Goal: Navigation & Orientation: Find specific page/section

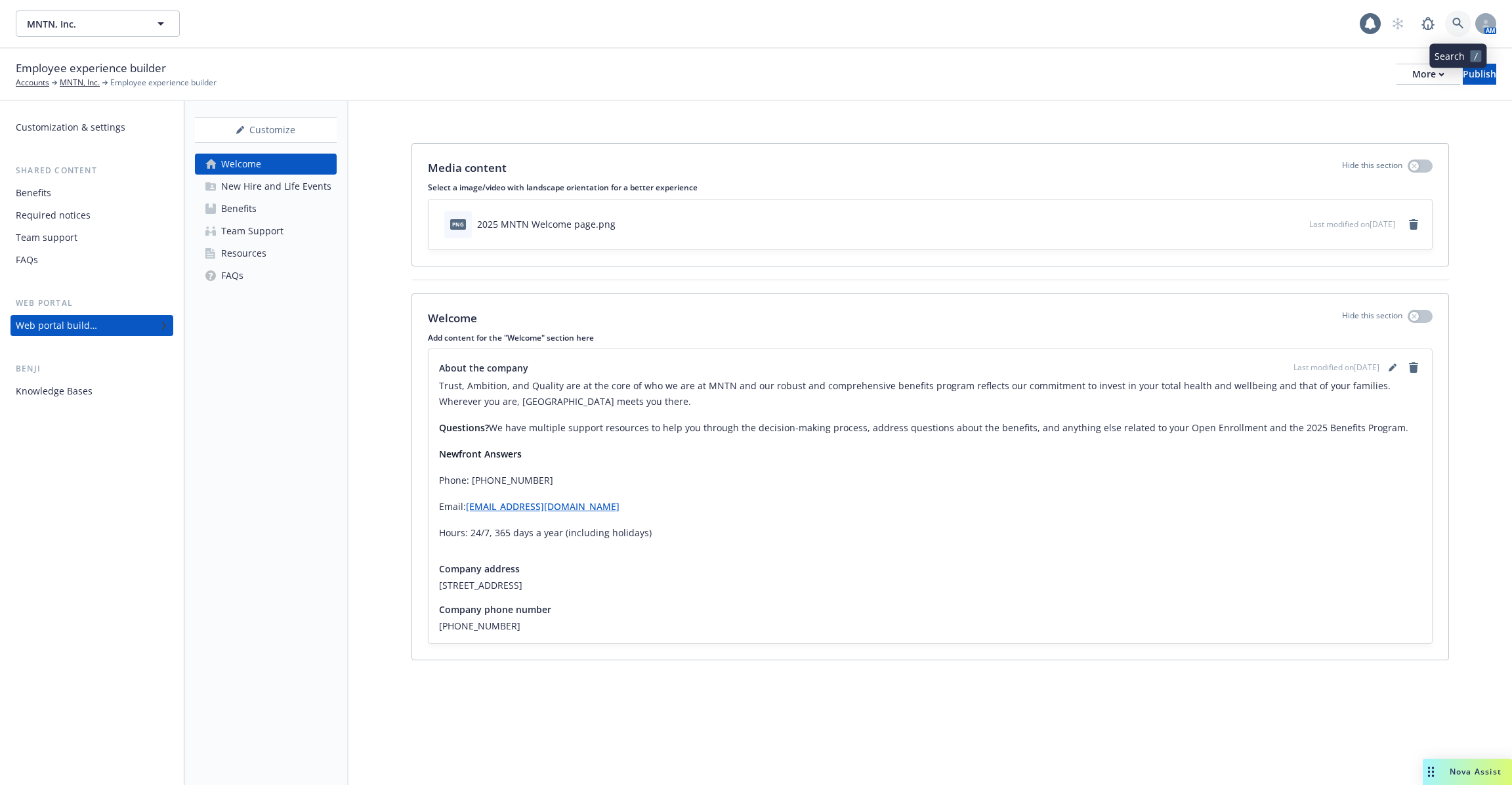
click at [1454, 23] on icon at bounding box center [1458, 23] width 12 height 12
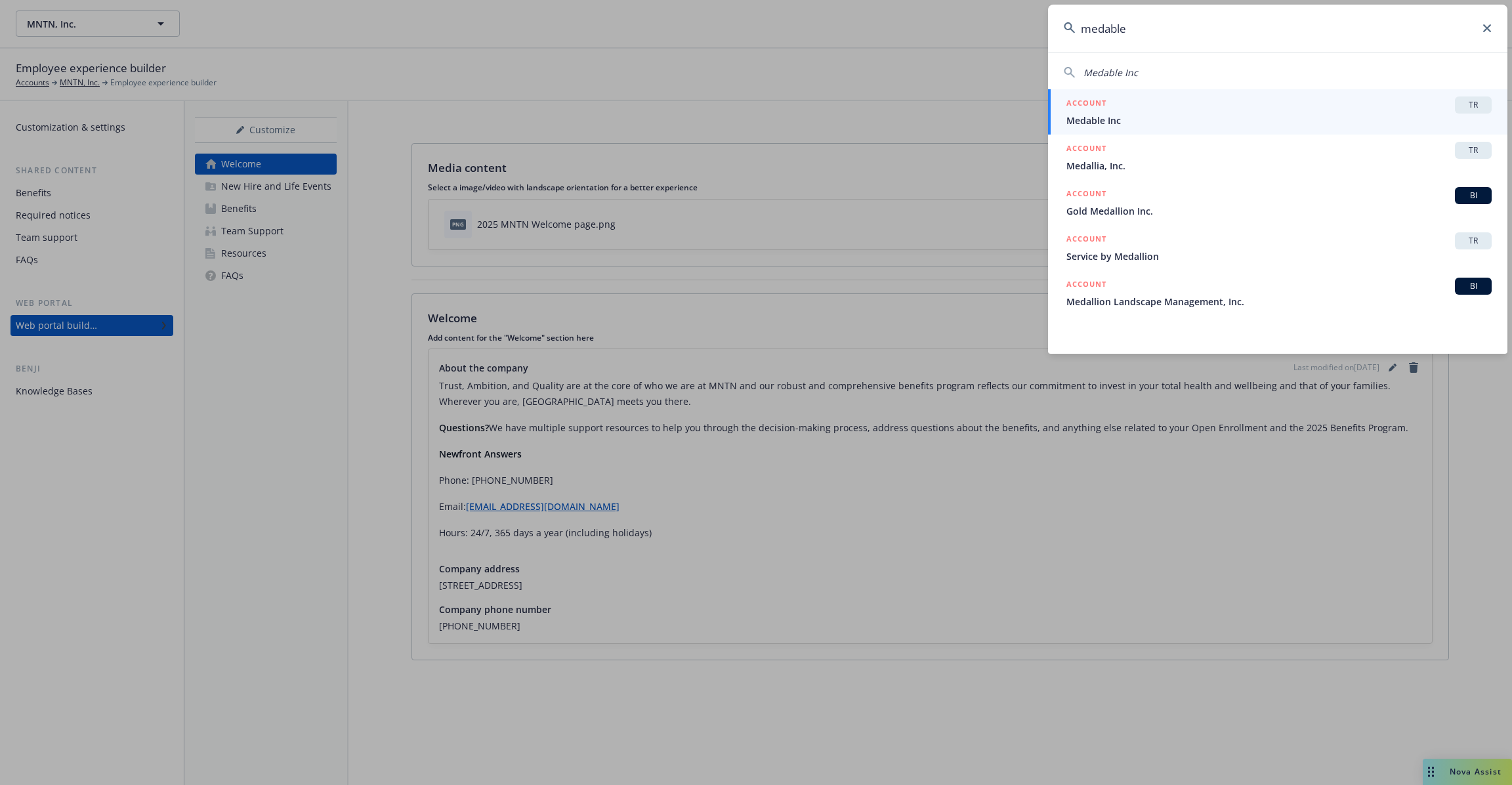
type input "medable"
click at [1156, 125] on span "Medable Inc" at bounding box center [1279, 120] width 425 height 14
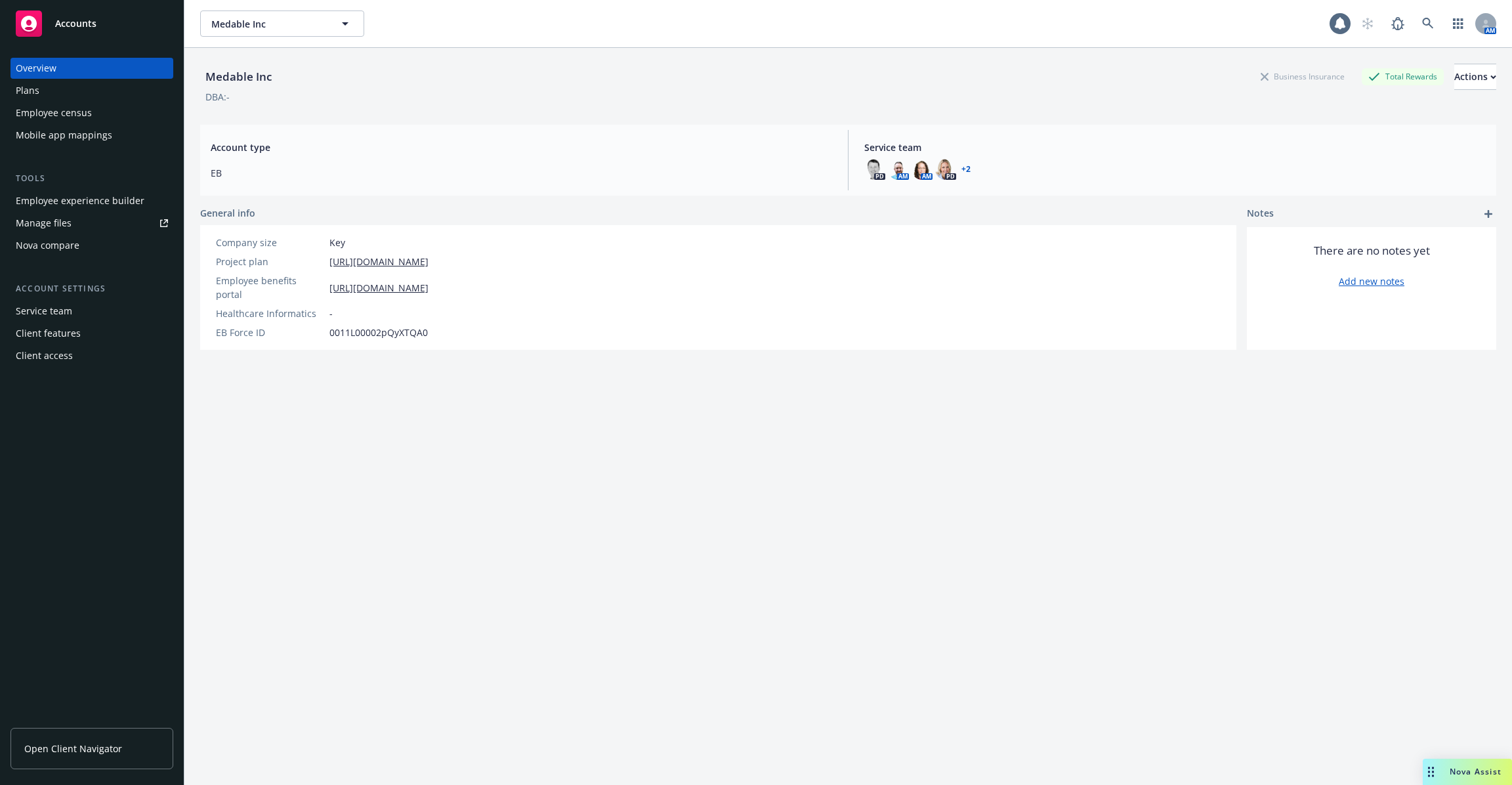
click at [95, 201] on div "Employee experience builder" at bounding box center [80, 201] width 129 height 21
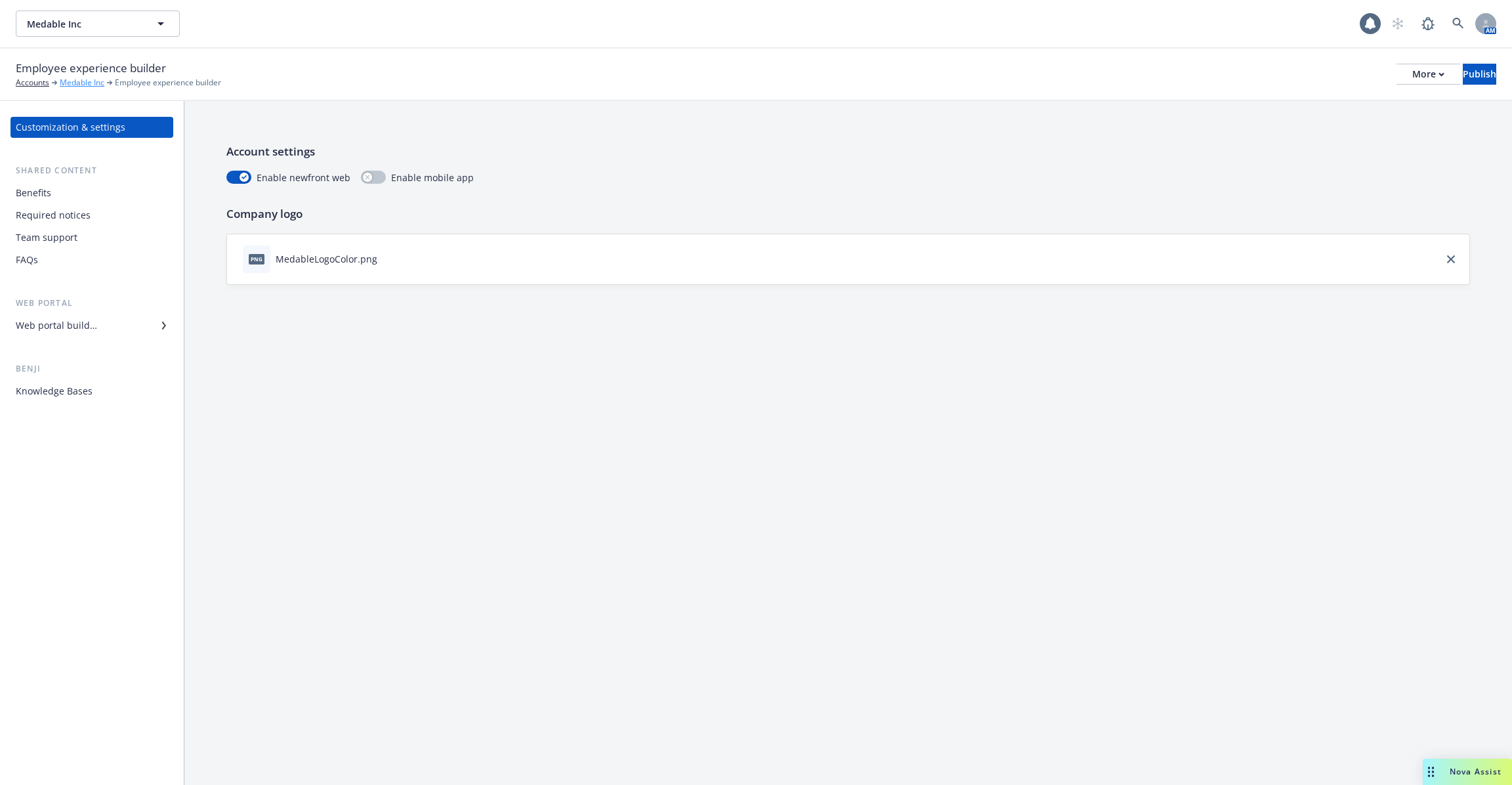
click at [77, 84] on link "Medable Inc" at bounding box center [82, 82] width 45 height 12
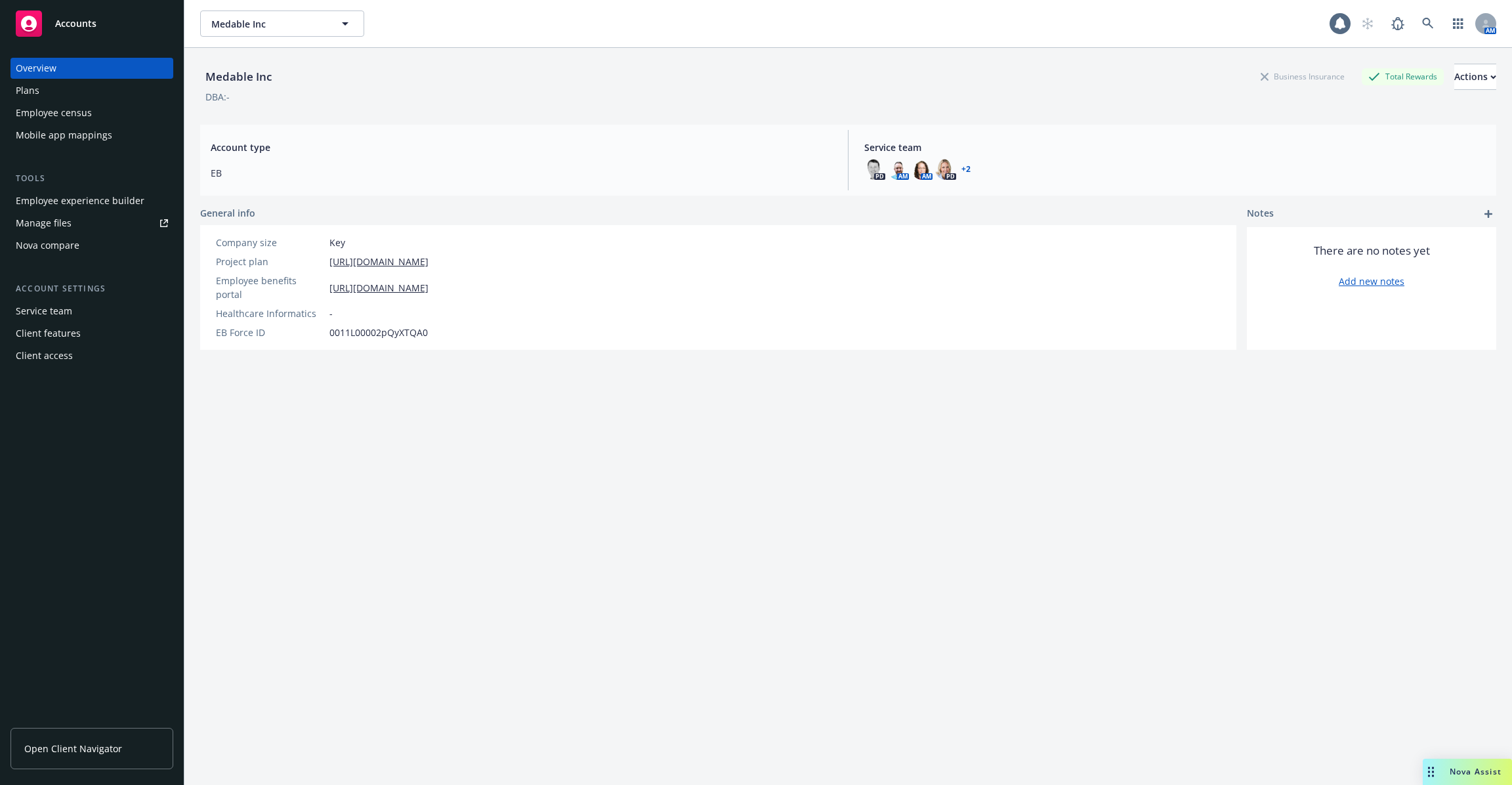
click at [68, 125] on div "Mobile app mappings" at bounding box center [64, 135] width 96 height 21
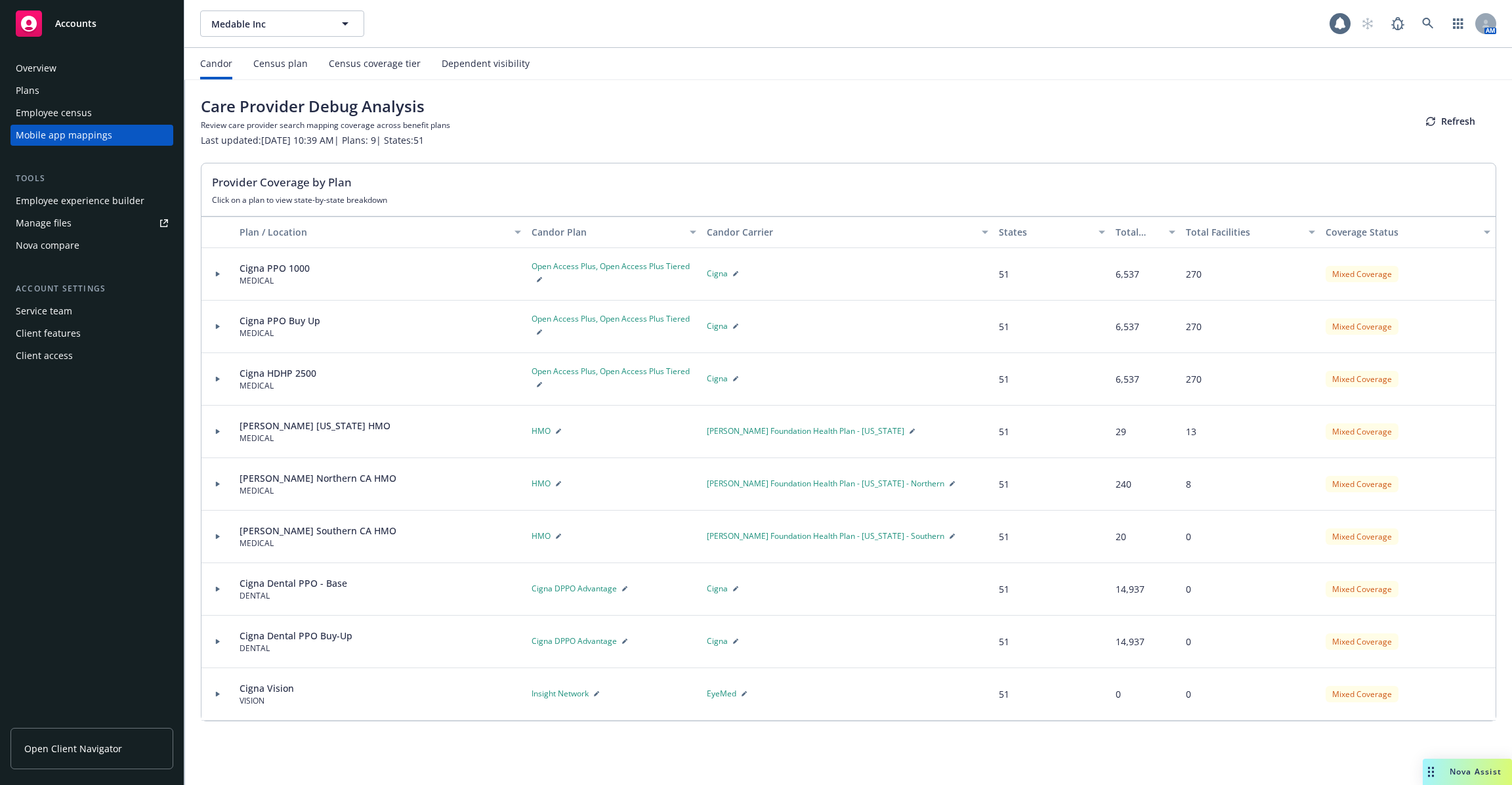
click at [72, 118] on div "Employee census" at bounding box center [54, 113] width 76 height 21
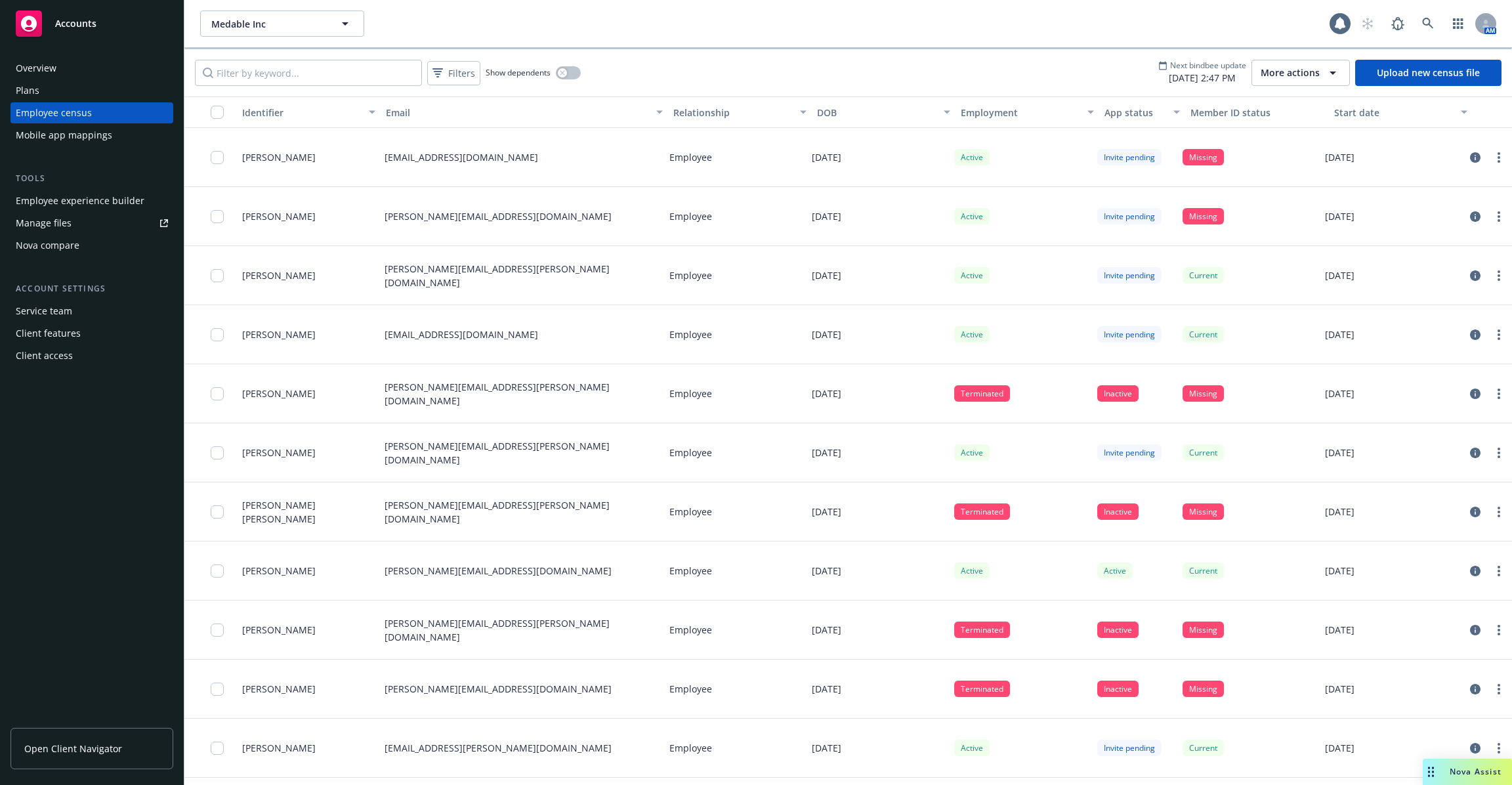
click at [76, 133] on div "Mobile app mappings" at bounding box center [64, 135] width 96 height 21
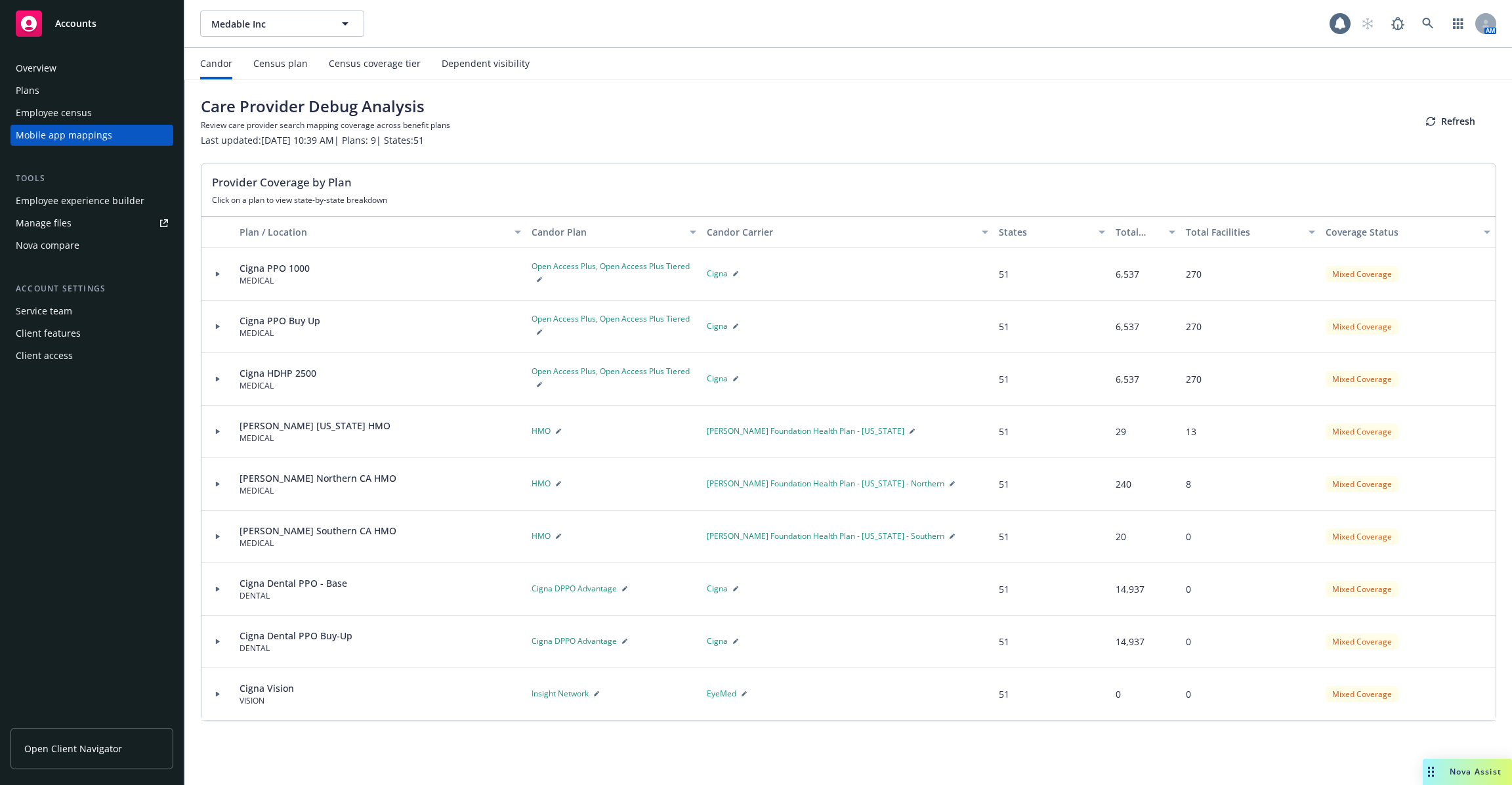
click at [286, 64] on div "Census plan" at bounding box center [280, 63] width 54 height 10
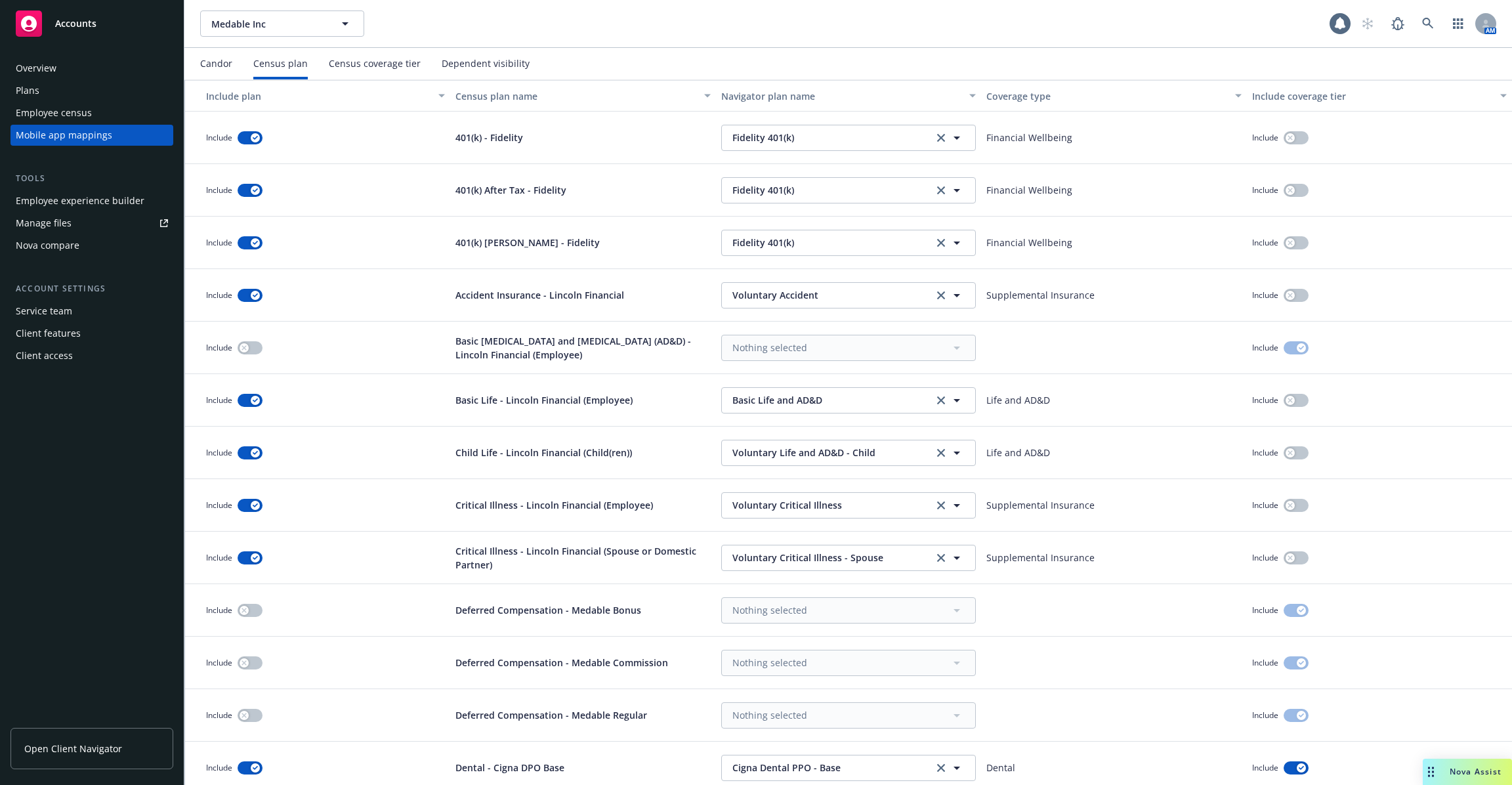
click at [88, 117] on div "Employee census" at bounding box center [54, 113] width 76 height 21
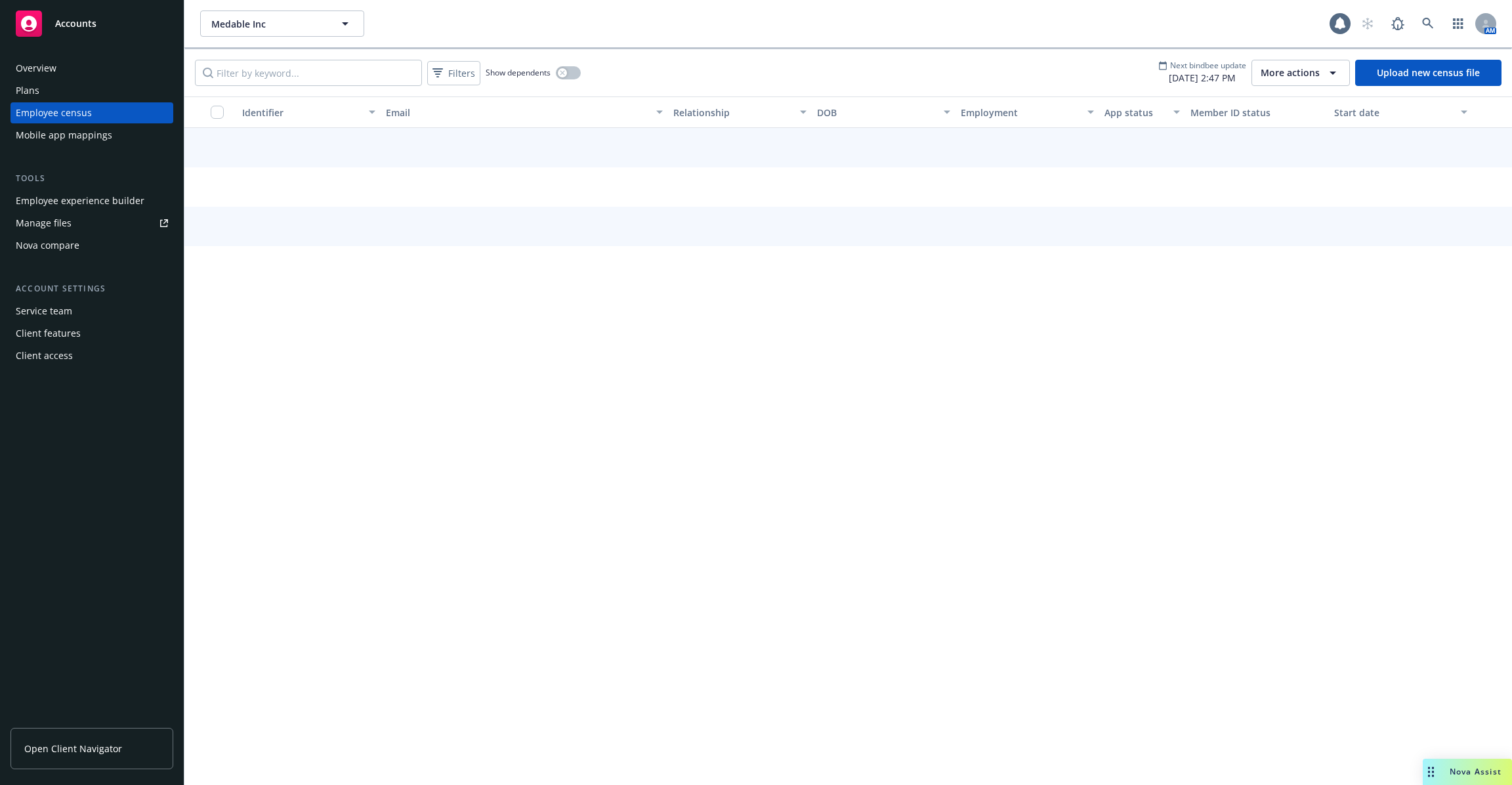
click at [85, 97] on div "Plans" at bounding box center [92, 91] width 152 height 21
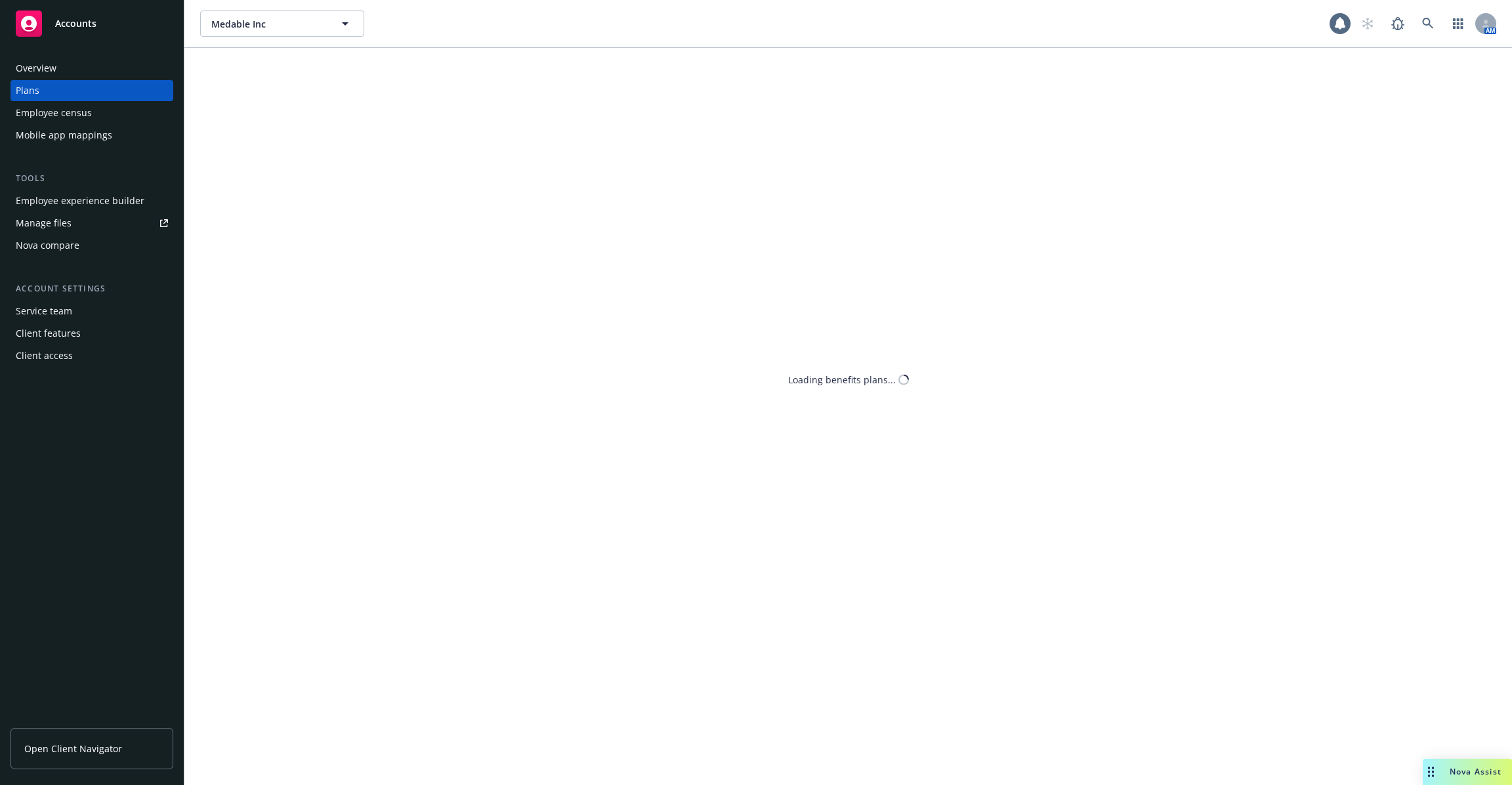
click at [84, 194] on div "Employee experience builder" at bounding box center [80, 201] width 129 height 21
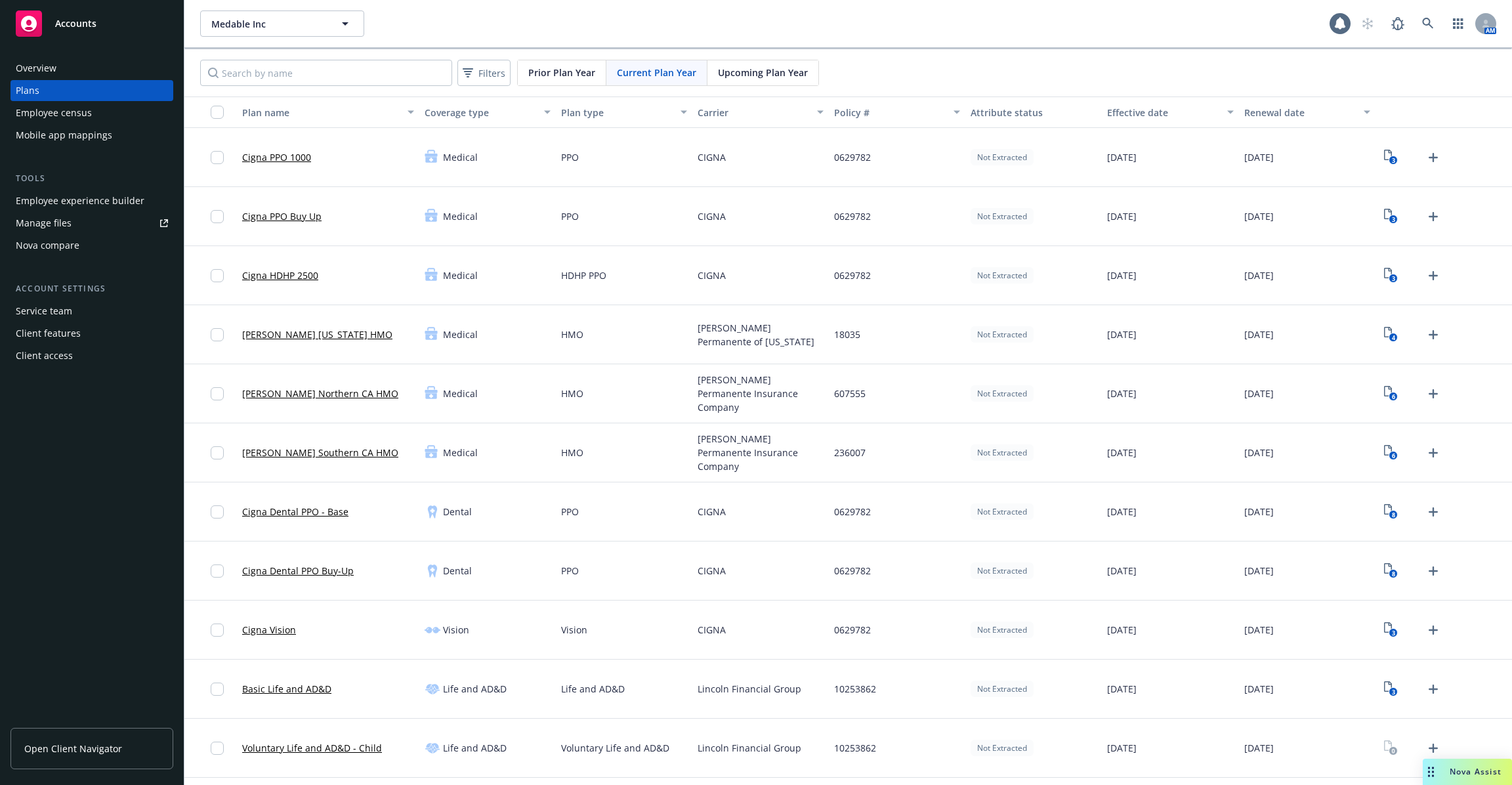
click at [102, 111] on div "Employee census" at bounding box center [92, 113] width 152 height 21
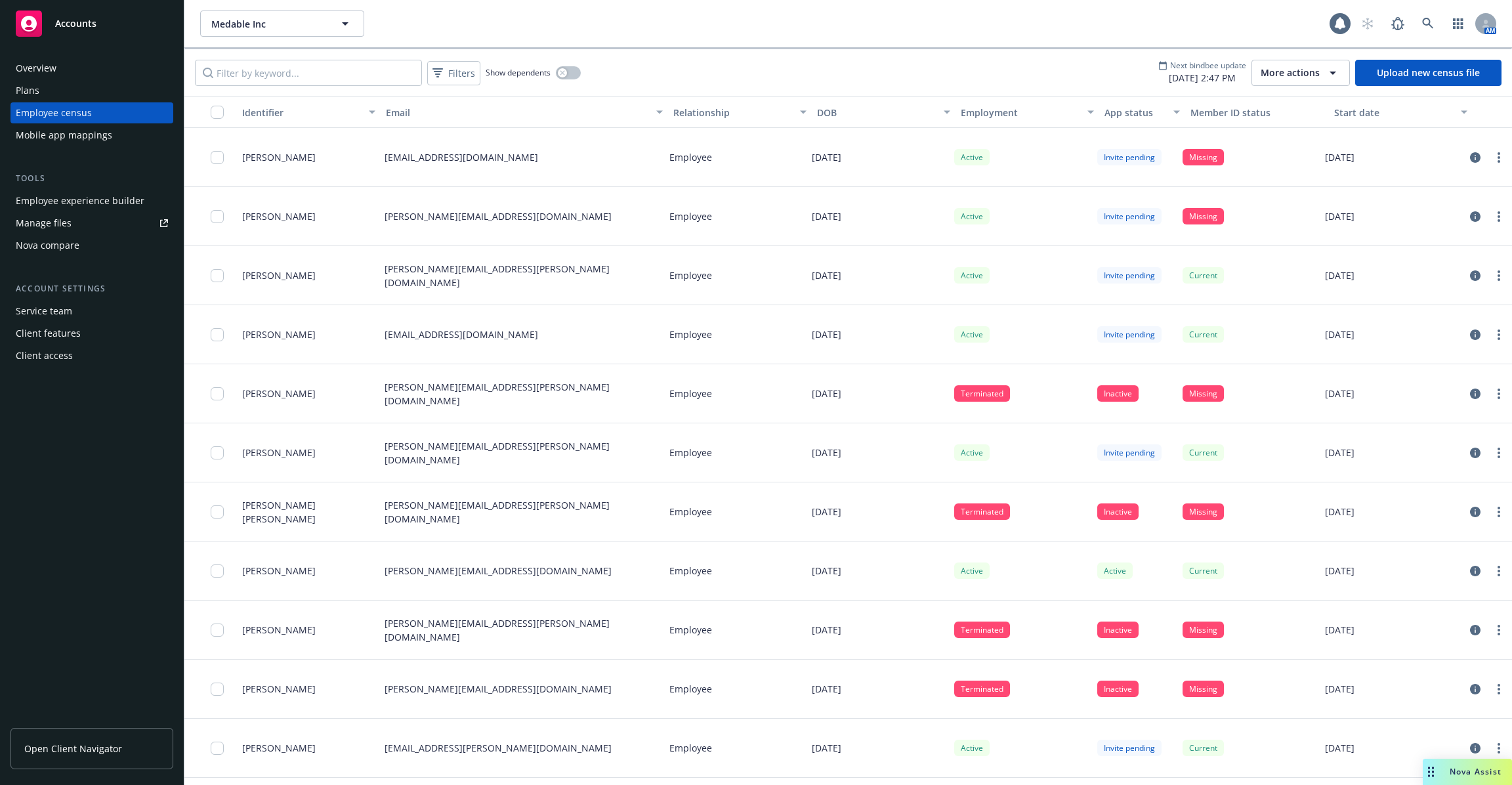
click at [100, 142] on div "Mobile app mappings" at bounding box center [64, 135] width 96 height 21
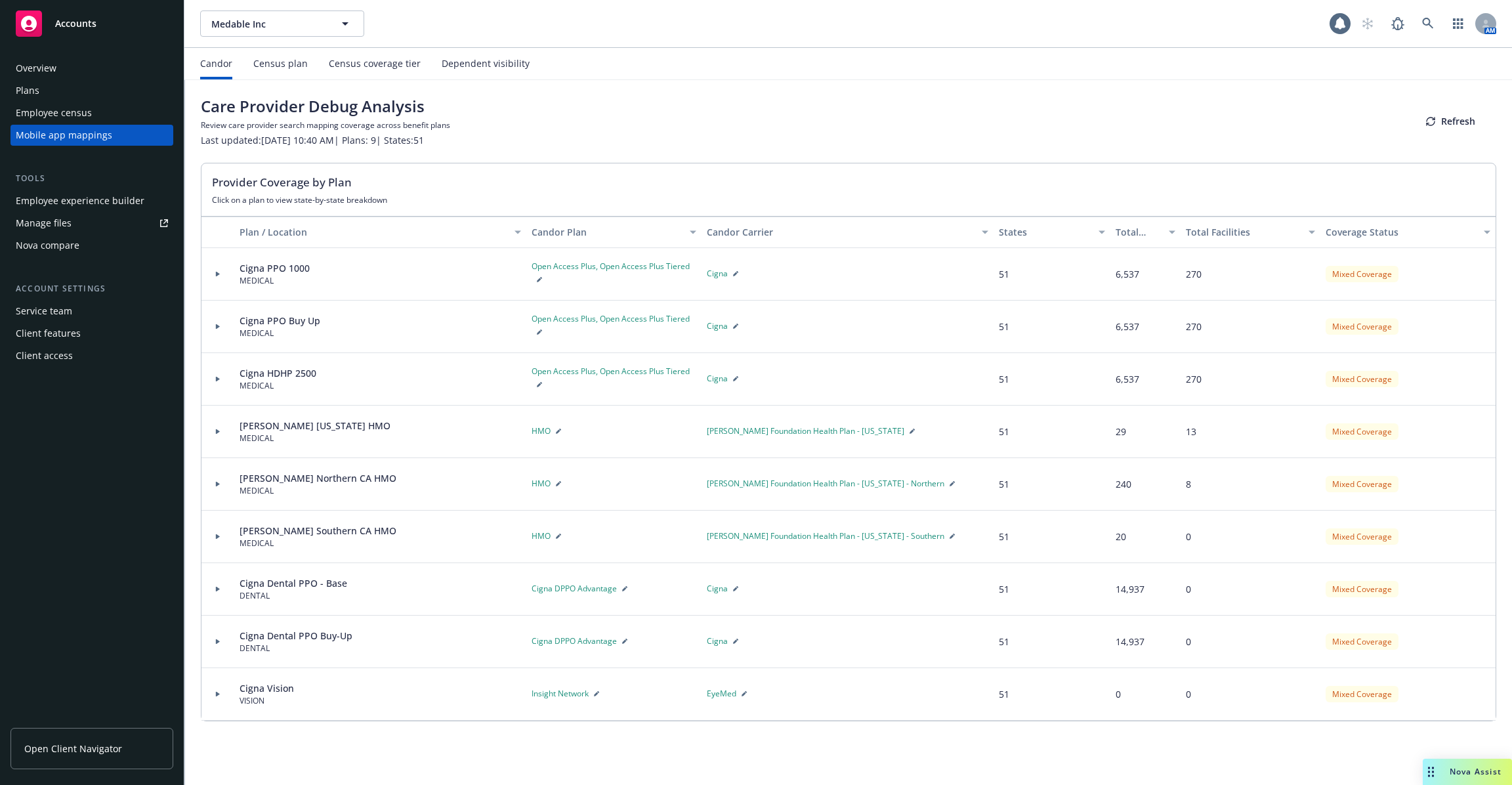
click at [107, 100] on div "Plans" at bounding box center [92, 91] width 152 height 21
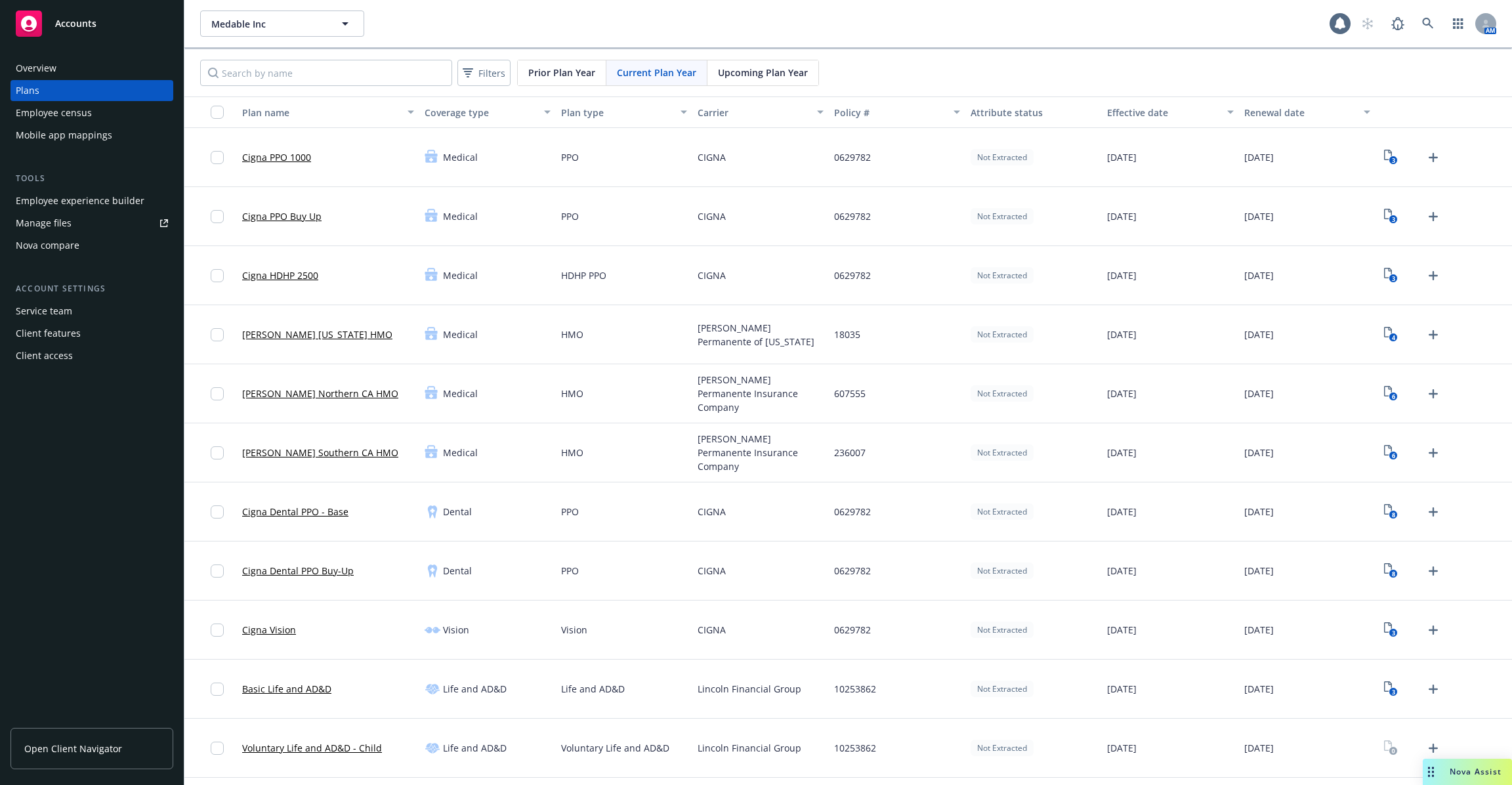
click at [108, 111] on div "Employee census" at bounding box center [92, 113] width 152 height 21
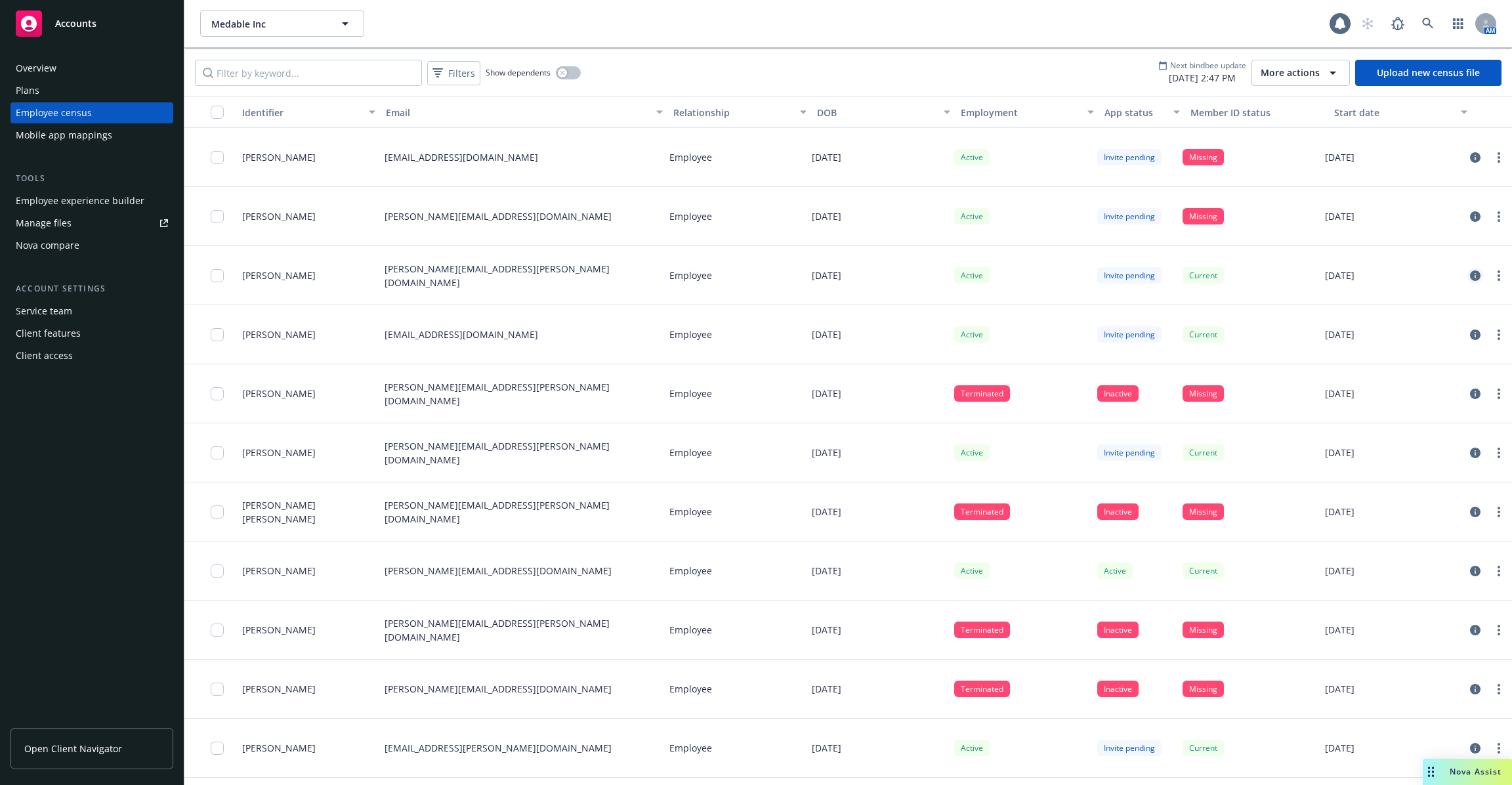
click at [1475, 276] on icon "circleInformation" at bounding box center [1475, 275] width 10 height 10
click at [1476, 277] on icon "circleInformation" at bounding box center [1475, 275] width 10 height 10
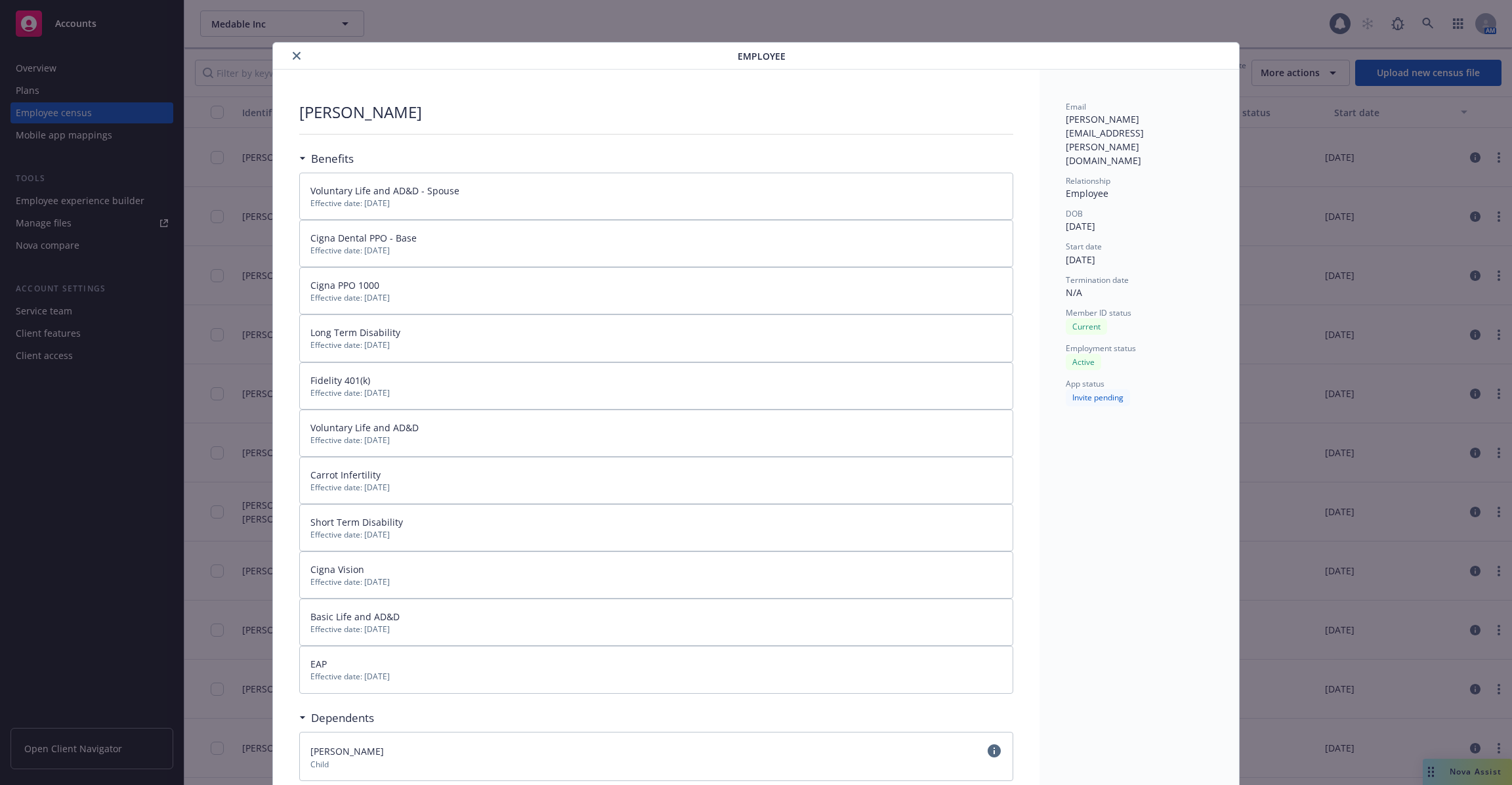
scroll to position [39, 0]
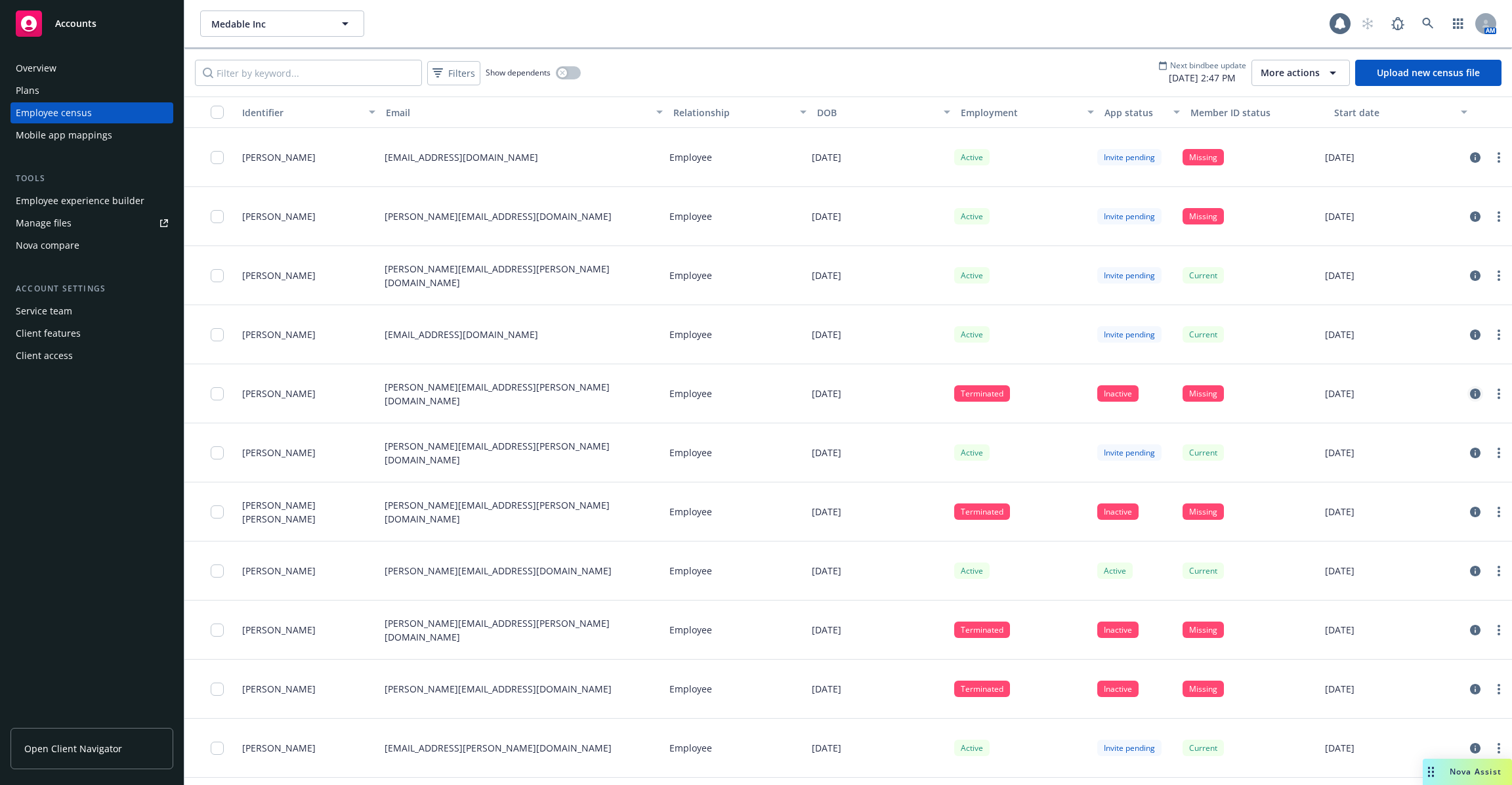
click at [1472, 390] on icon "circleInformation" at bounding box center [1475, 393] width 10 height 10
click at [114, 146] on div "Overview Plans Employee census Mobile app mappings Tools Employee experience bu…" at bounding box center [92, 213] width 163 height 309
click at [114, 141] on div "Mobile app mappings" at bounding box center [92, 135] width 152 height 21
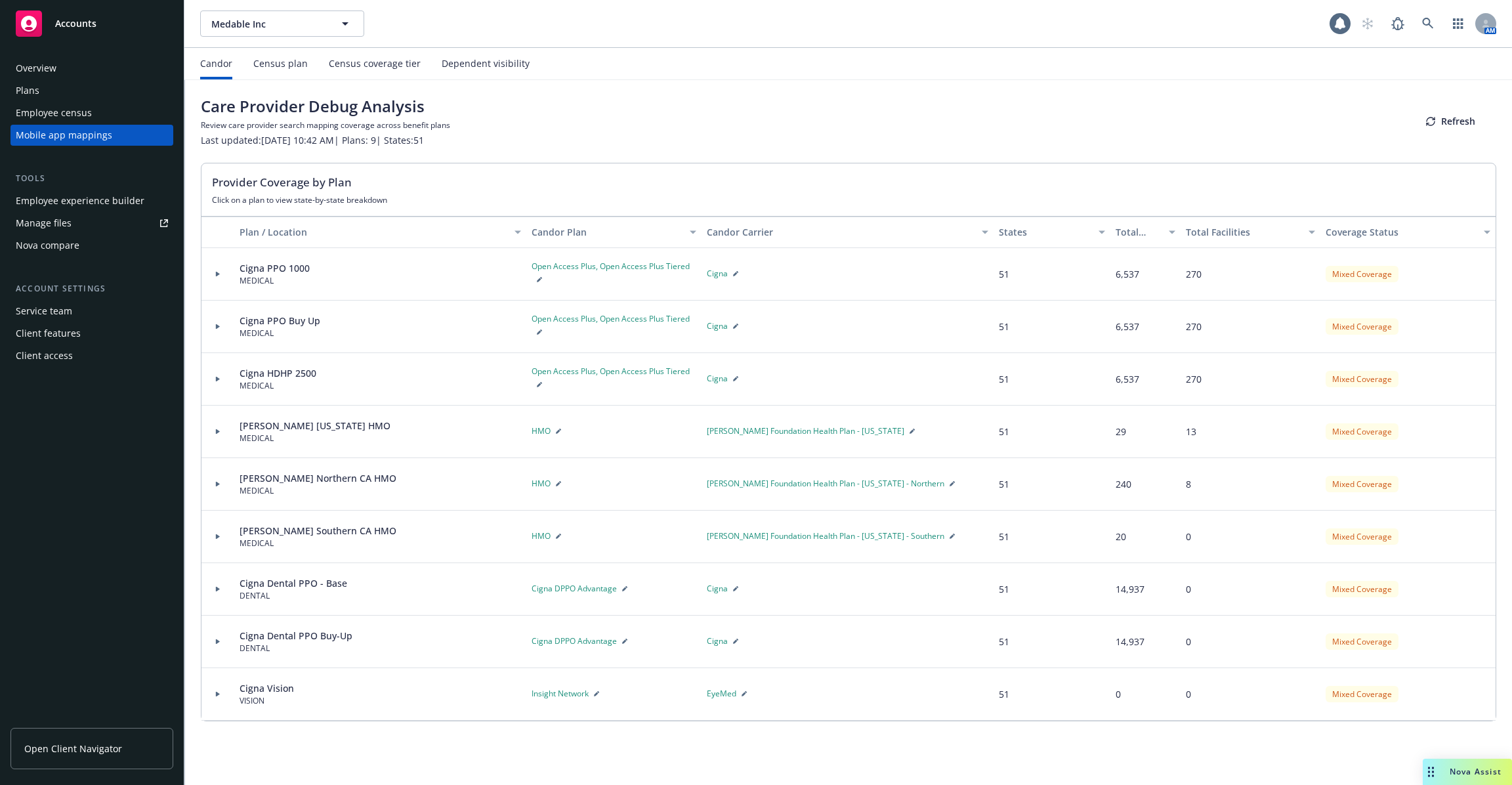
click at [307, 69] on div "Candor Census plan Census coverage tier Dependent visibility" at bounding box center [365, 64] width 329 height 32
click at [286, 62] on div "Census plan" at bounding box center [280, 63] width 54 height 10
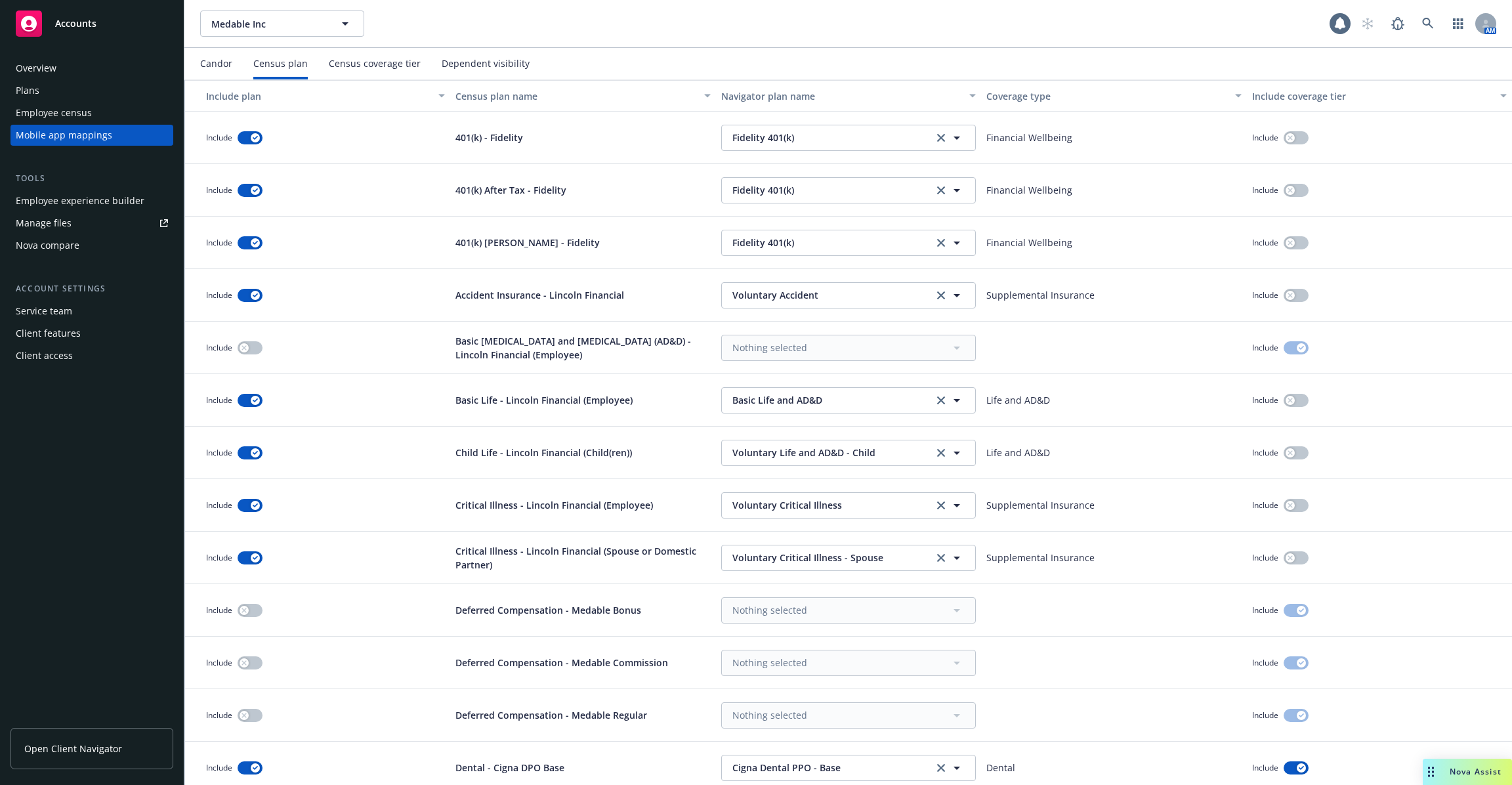
click at [103, 124] on div "Overview Plans Employee census Mobile app mappings" at bounding box center [92, 102] width 163 height 88
click at [111, 110] on div "Employee census" at bounding box center [92, 113] width 152 height 21
click at [1345, 21] on div "1" at bounding box center [1344, 18] width 12 height 12
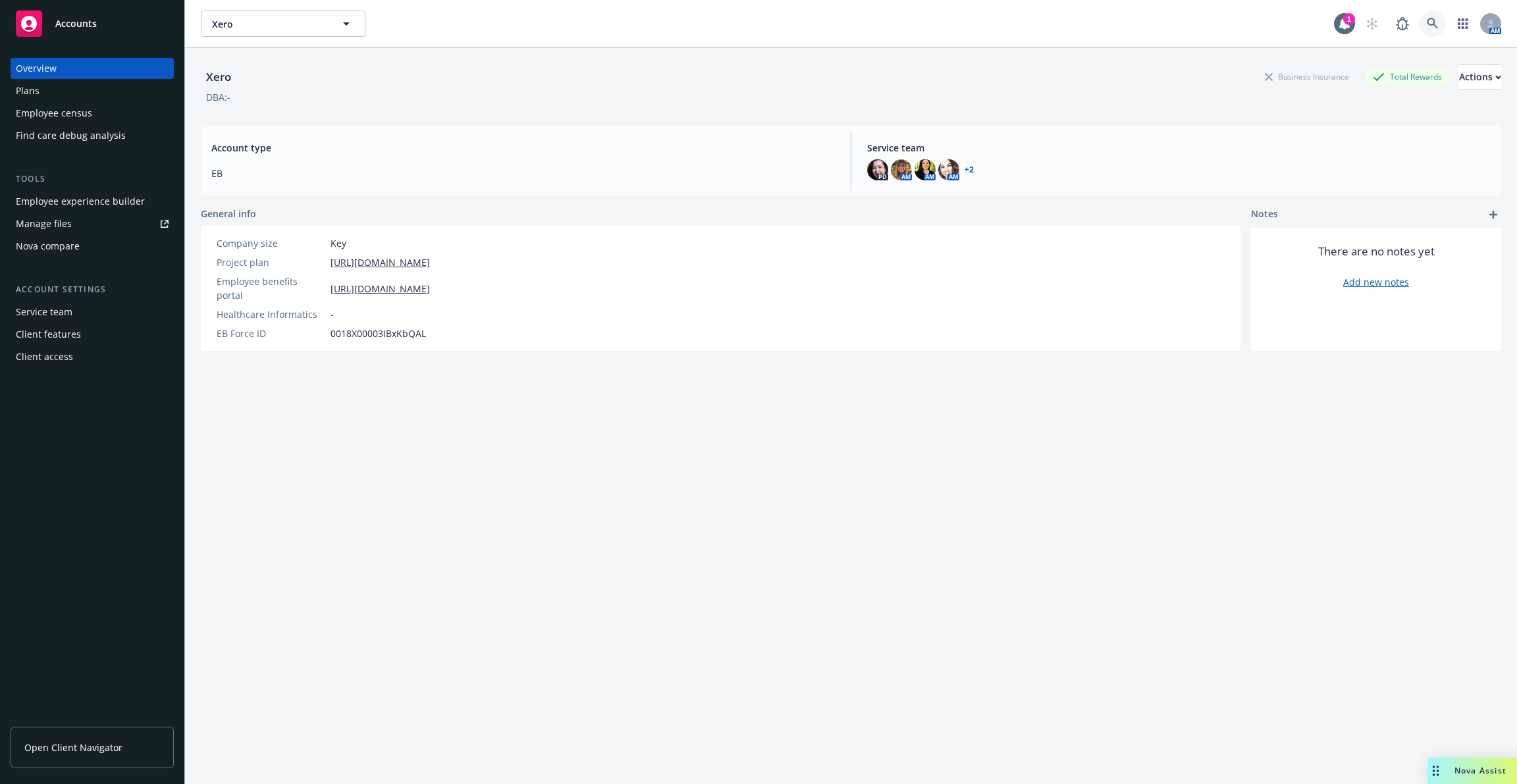
click at [1440, 26] on link at bounding box center [1432, 23] width 26 height 26
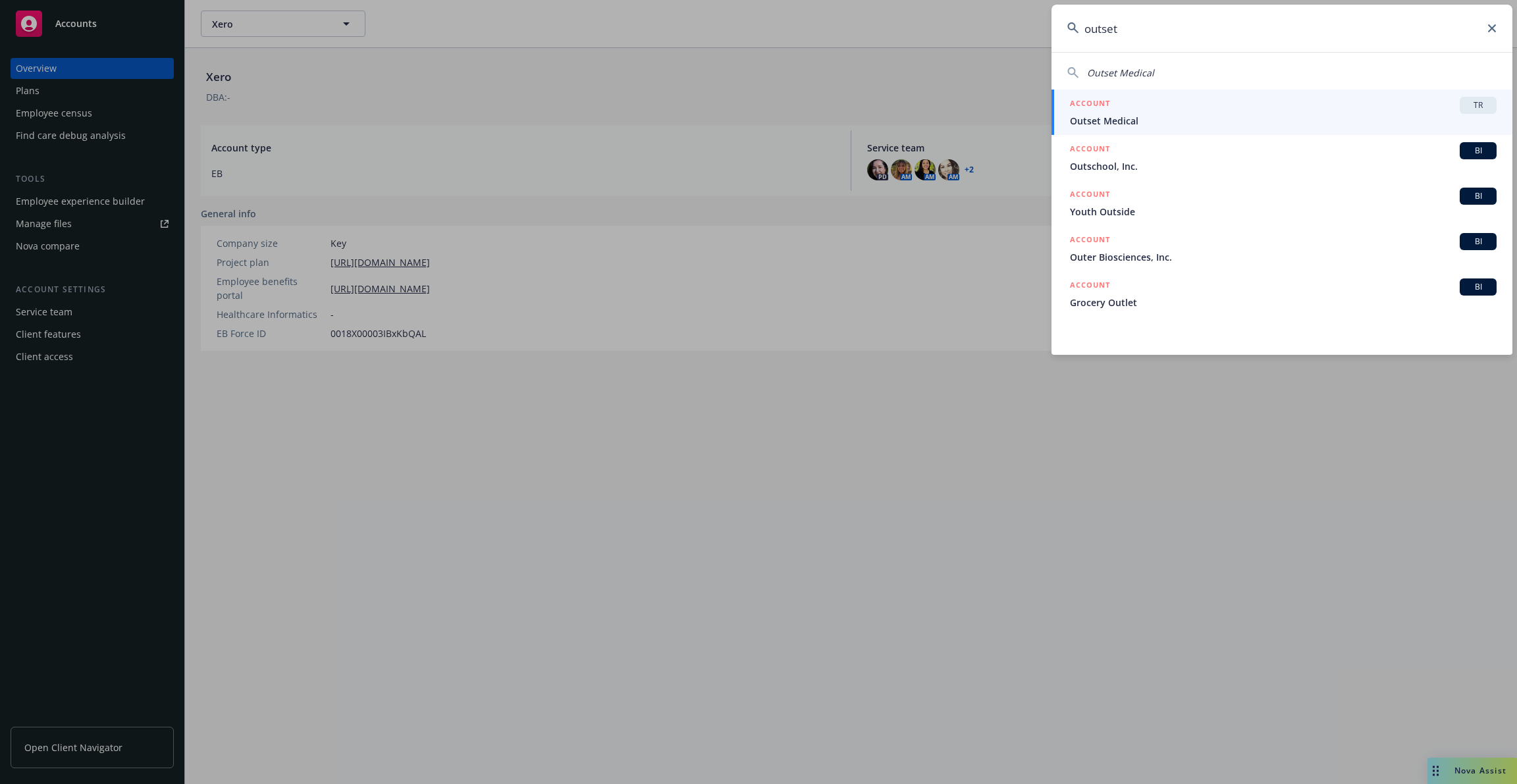
type input "outset"
click at [1316, 108] on div "ACCOUNT TR" at bounding box center [1283, 105] width 426 height 17
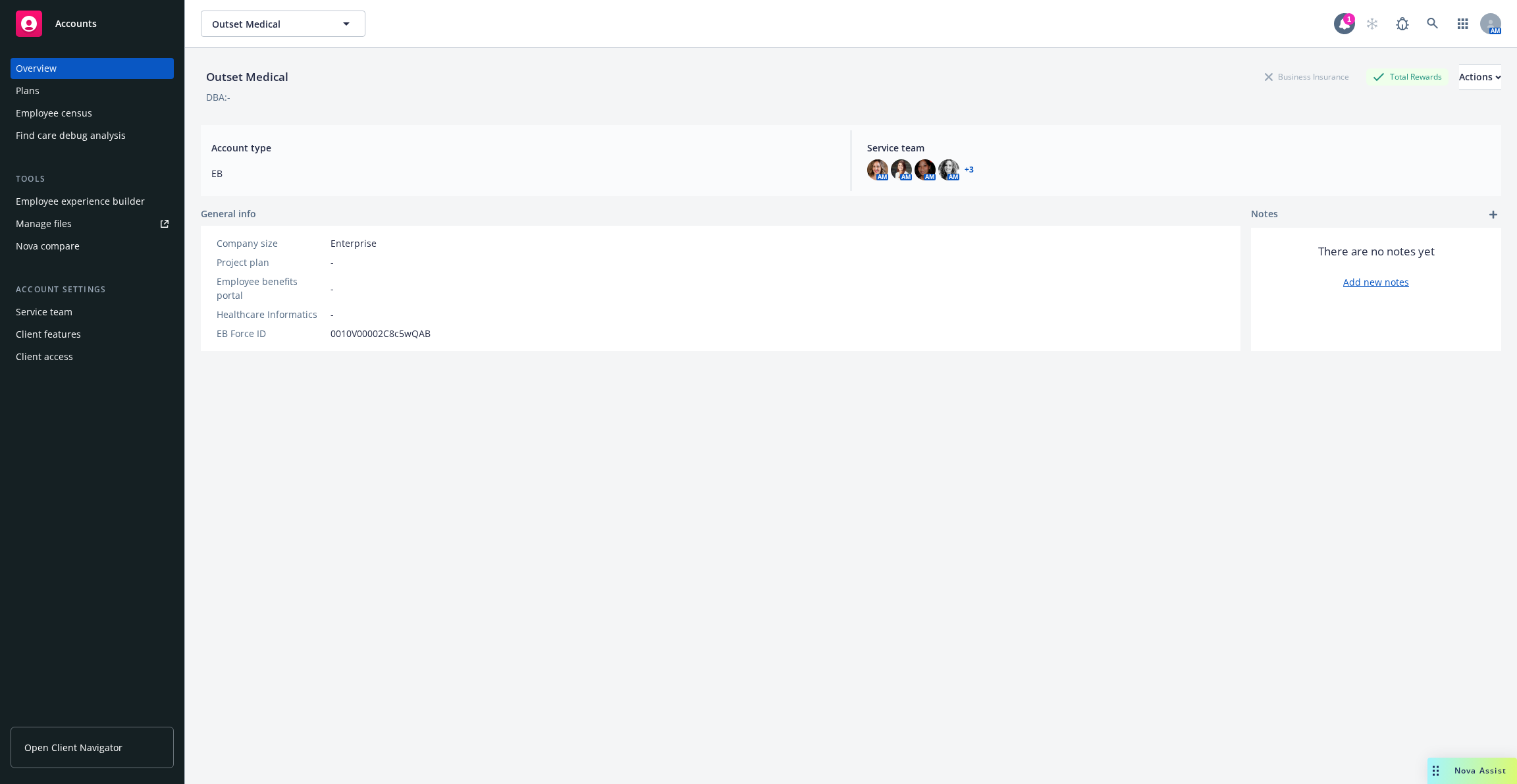
click at [117, 201] on div "Employee experience builder" at bounding box center [81, 201] width 129 height 21
click at [1439, 32] on link at bounding box center [1432, 23] width 26 height 26
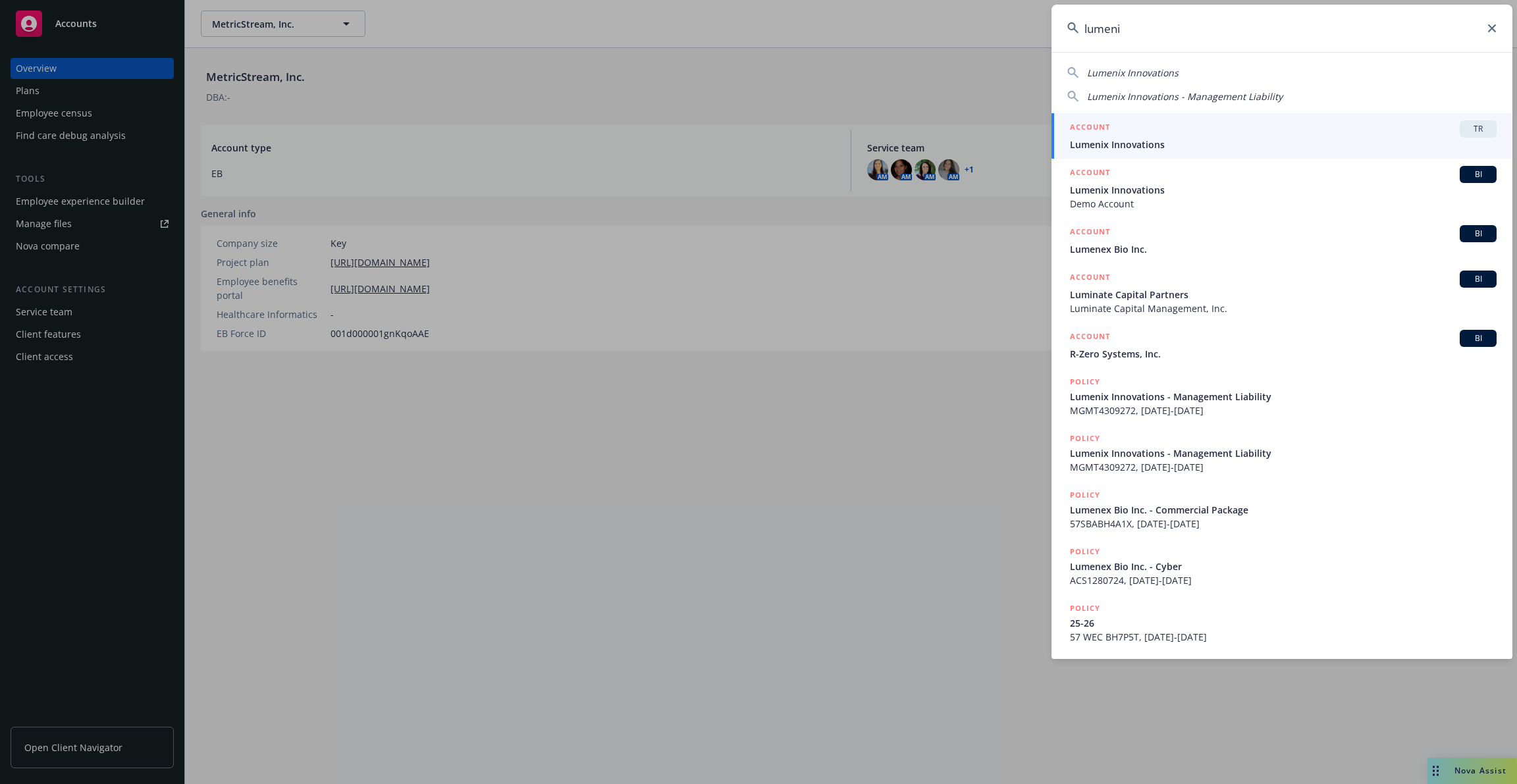
type input "lumeni"
click at [1281, 148] on span "Lumenix Innovations" at bounding box center [1283, 144] width 426 height 14
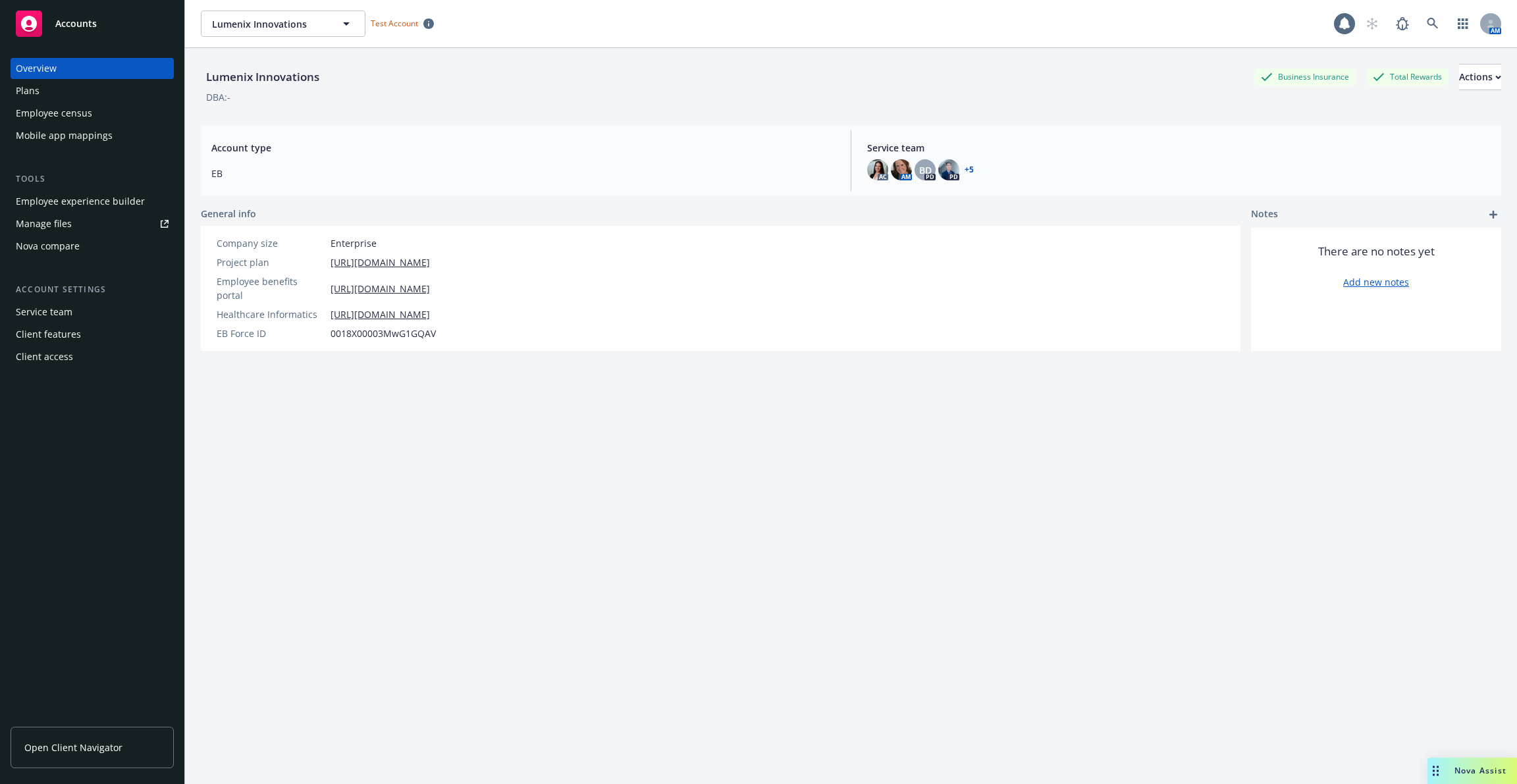
click at [62, 113] on div "Employee census" at bounding box center [54, 113] width 77 height 21
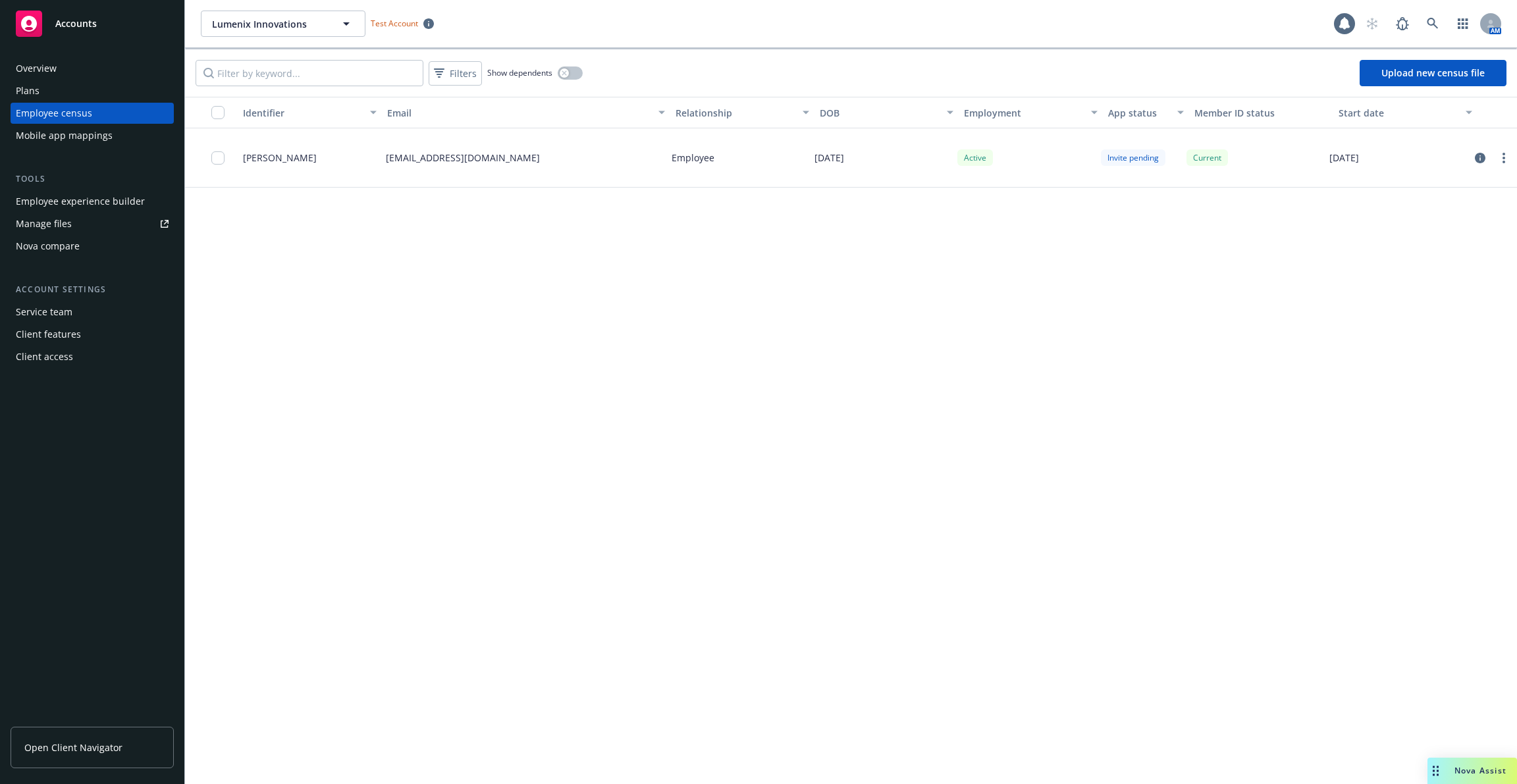
click at [1150, 161] on div "Invite pending" at bounding box center [1133, 157] width 65 height 17
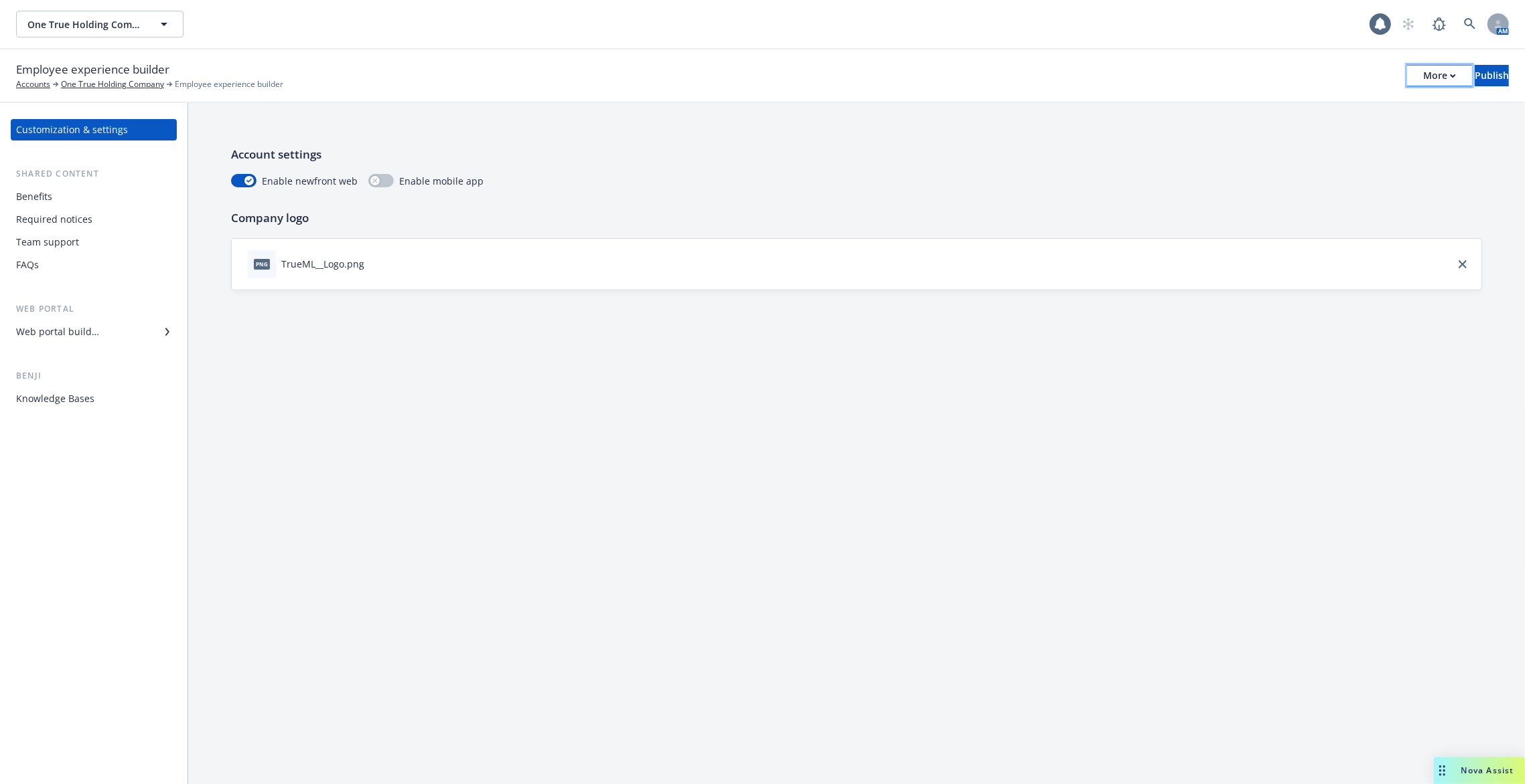
click at [1423, 75] on div "More" at bounding box center [1439, 75] width 32 height 20
click at [1367, 124] on link "Copy portal link" at bounding box center [1329, 132] width 198 height 27
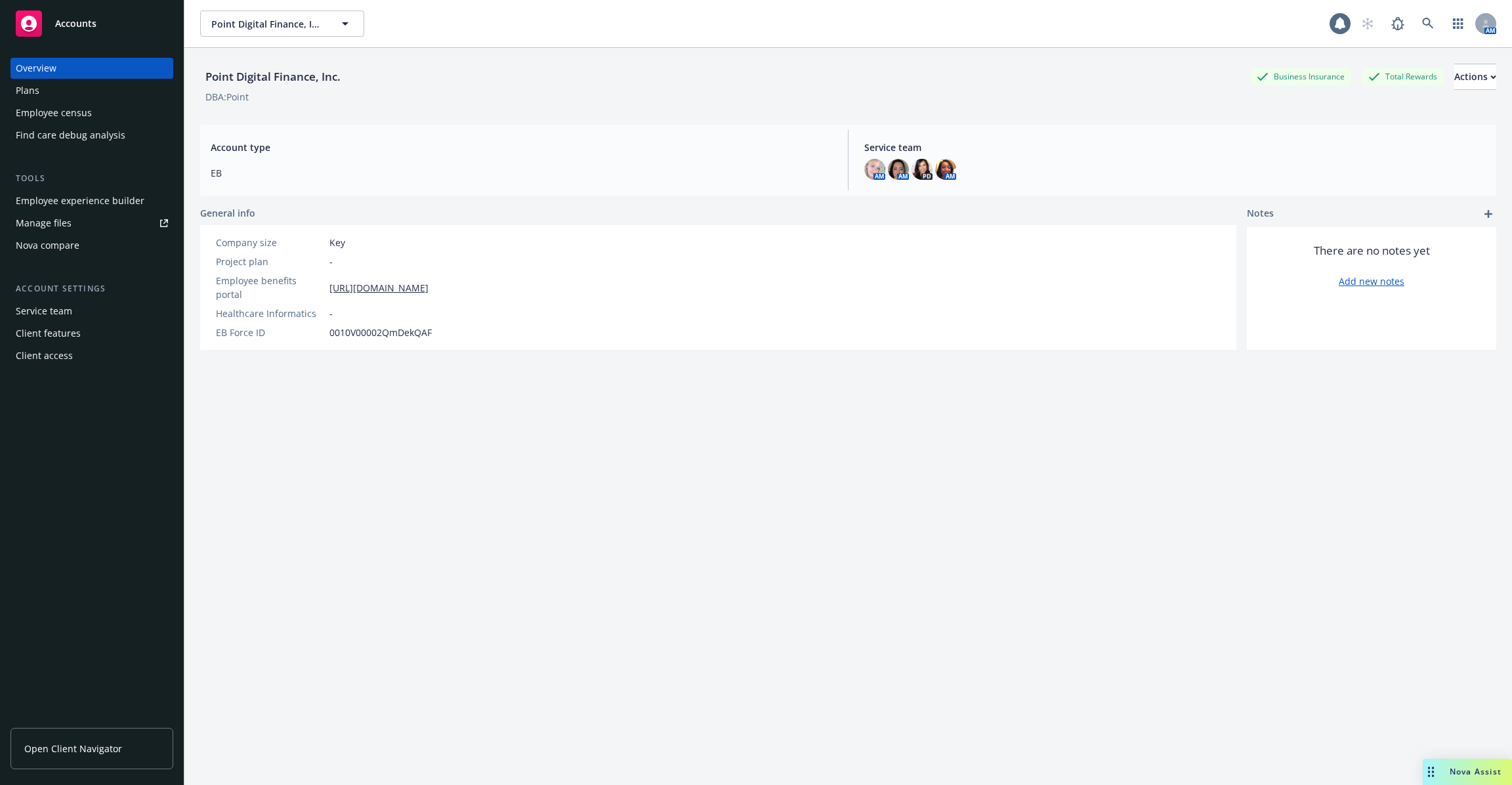
click at [111, 200] on div "Employee experience builder" at bounding box center [80, 201] width 129 height 21
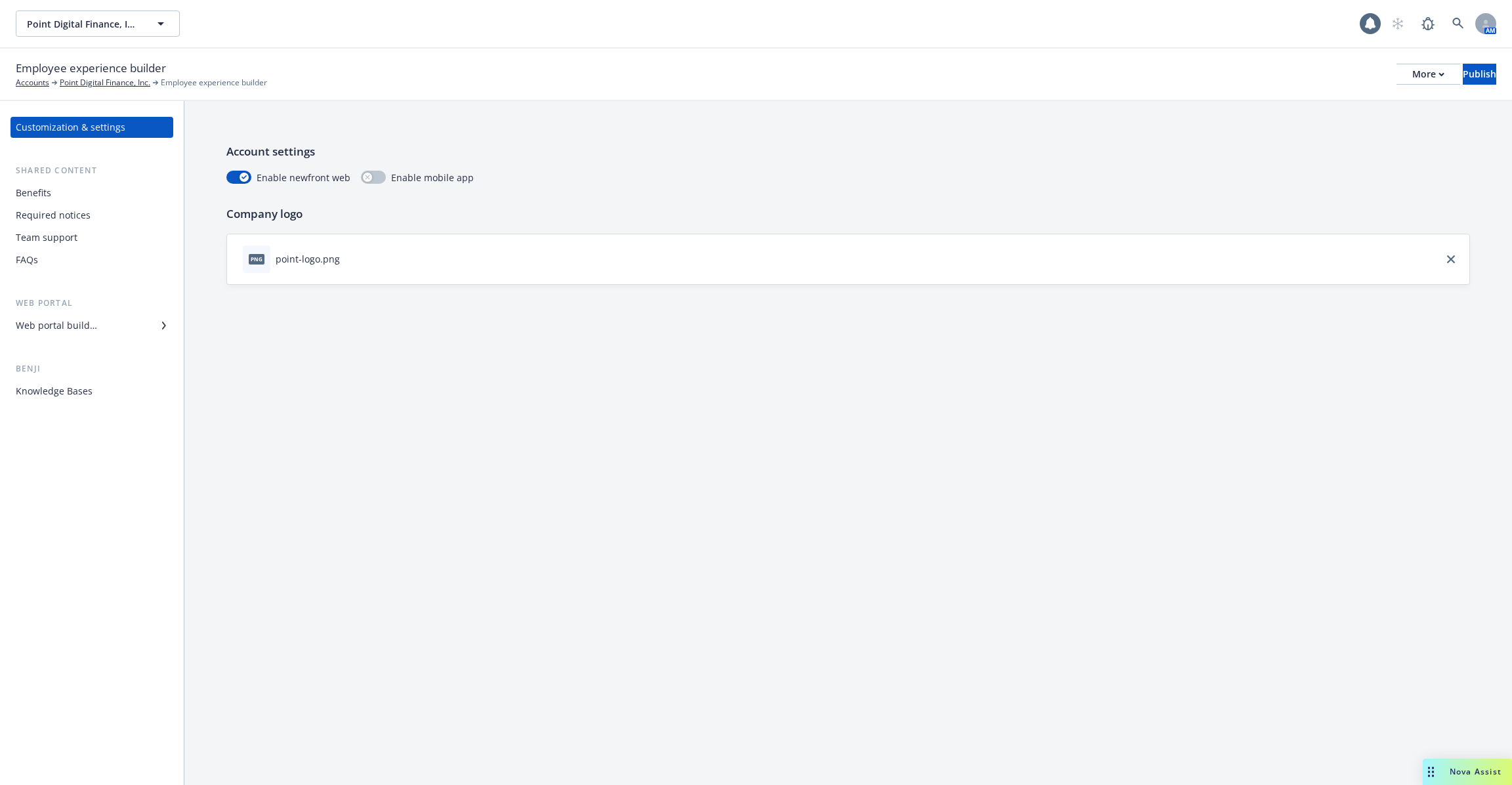
click at [92, 214] on div "Required notices" at bounding box center [92, 215] width 152 height 21
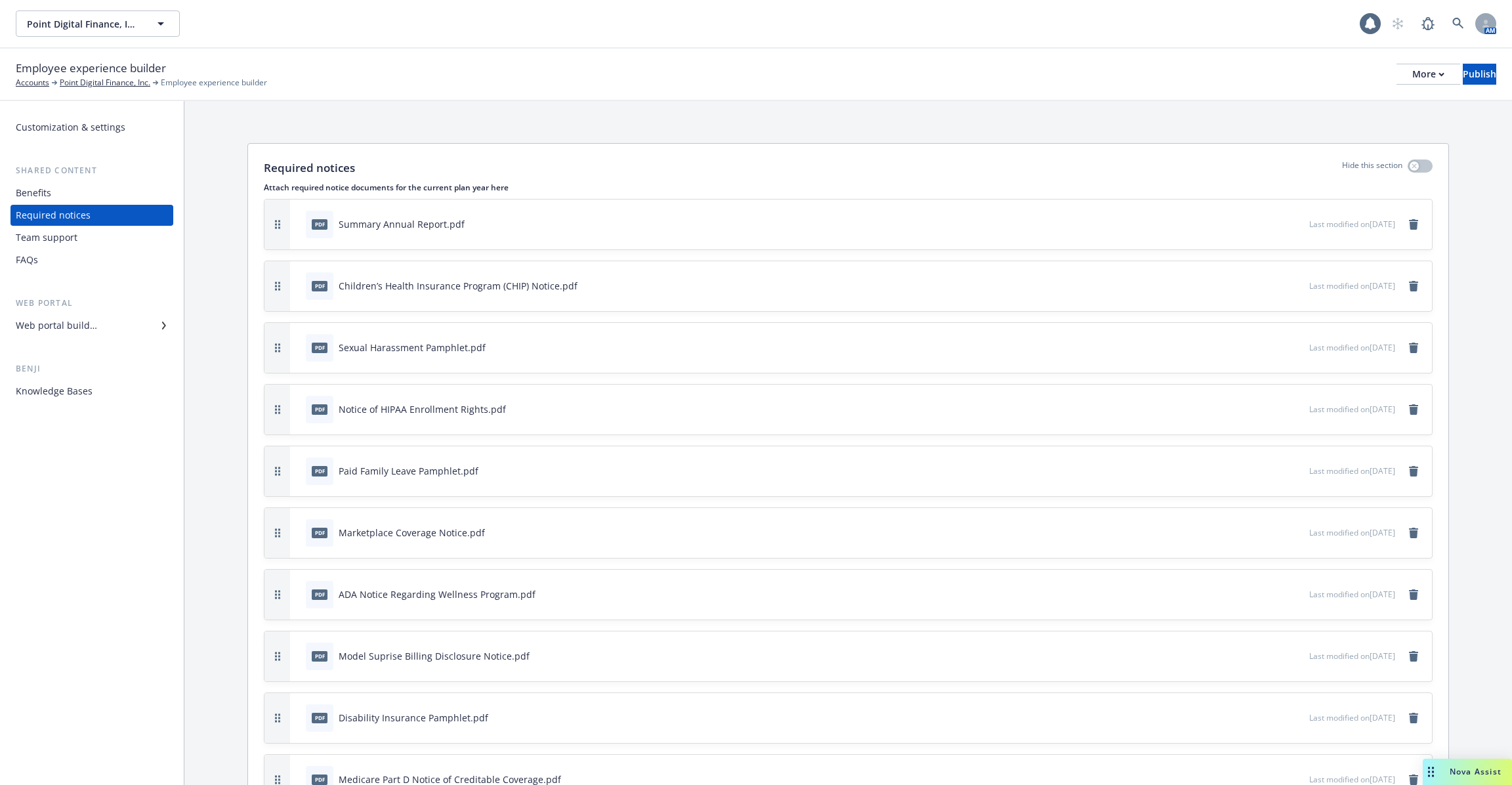
click at [101, 189] on div "Benefits" at bounding box center [92, 193] width 152 height 21
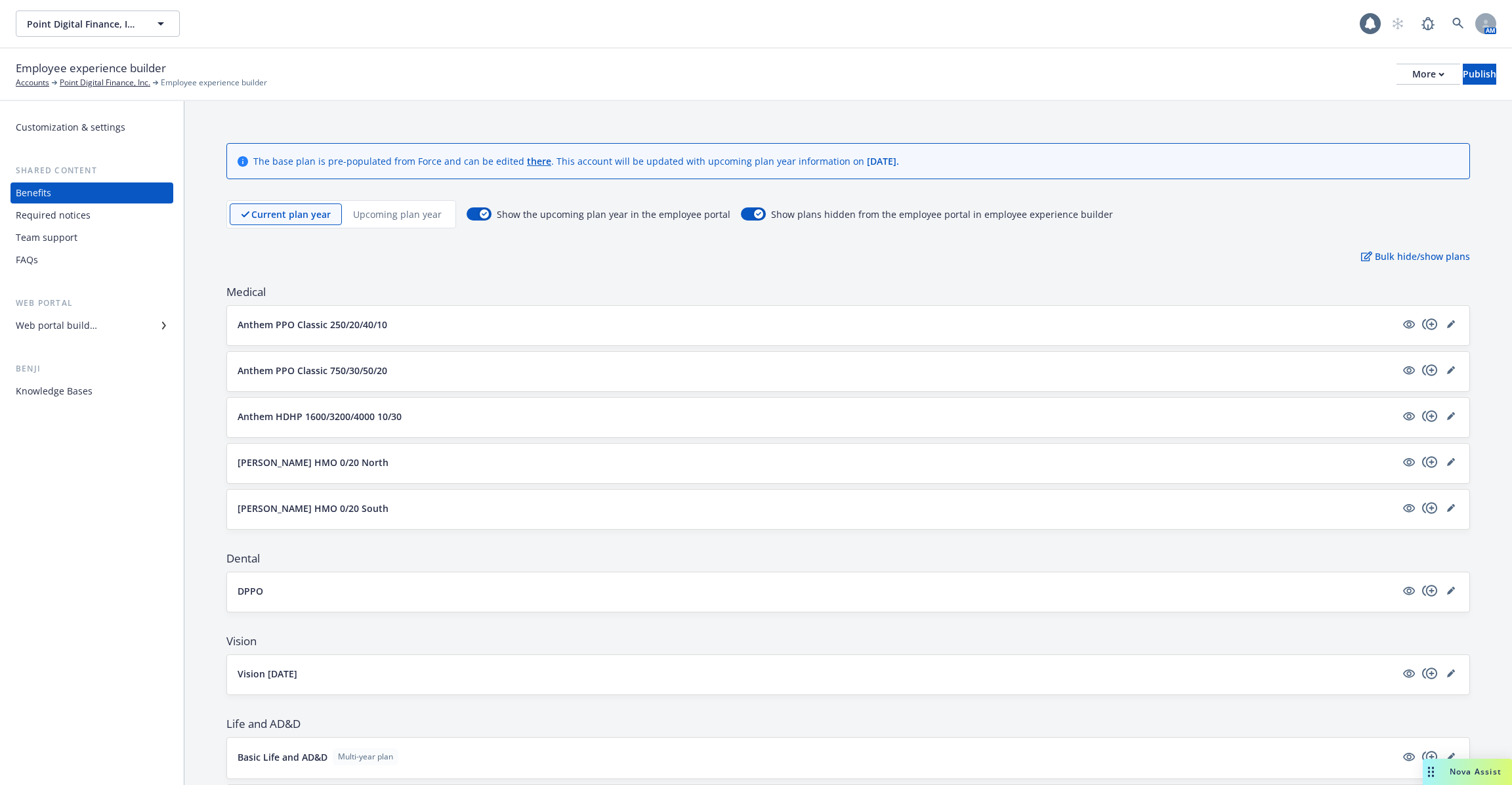
click at [380, 215] on p "Upcoming plan year" at bounding box center [397, 214] width 88 height 14
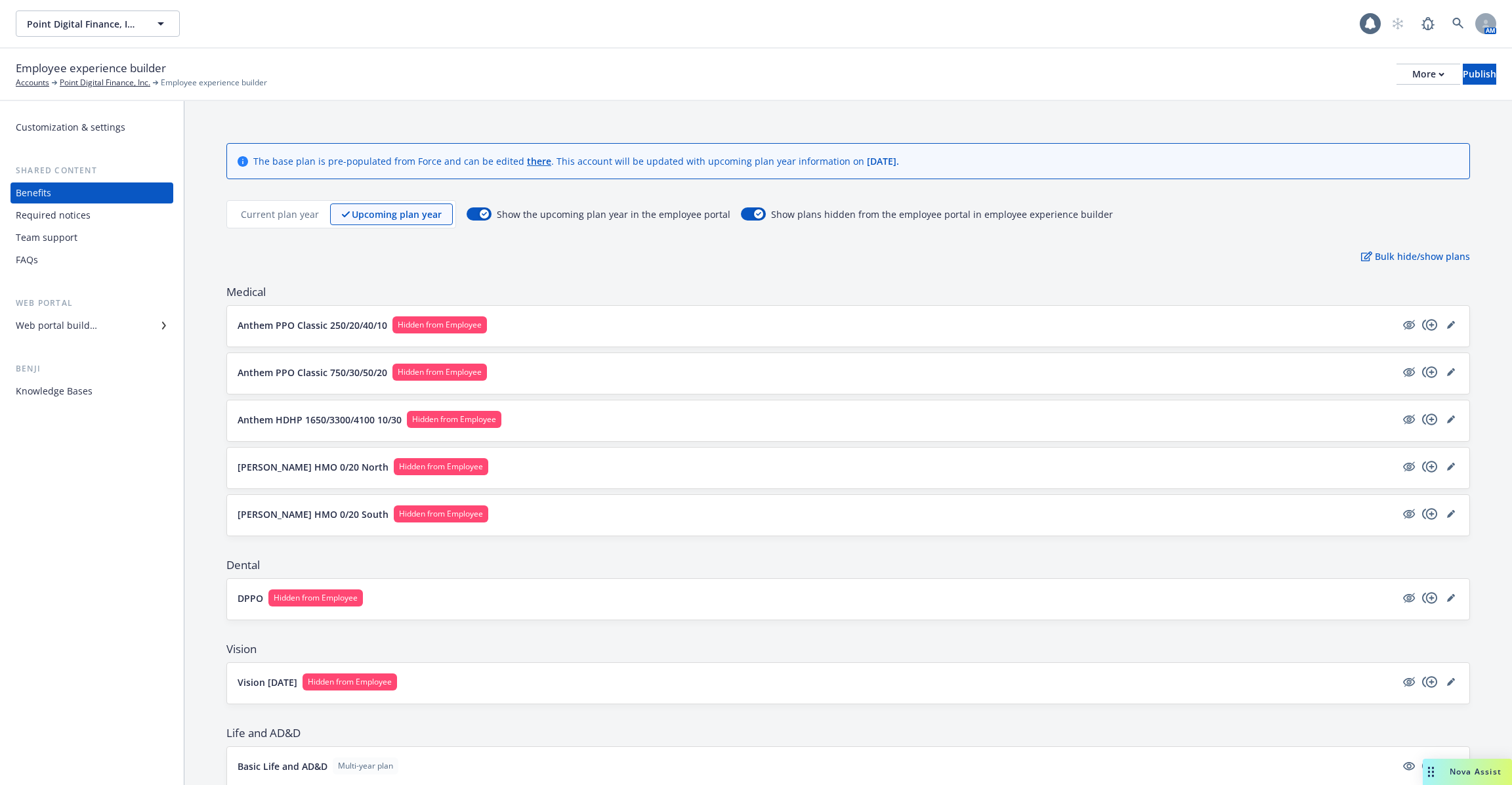
click at [297, 217] on p "Current plan year" at bounding box center [280, 214] width 78 height 14
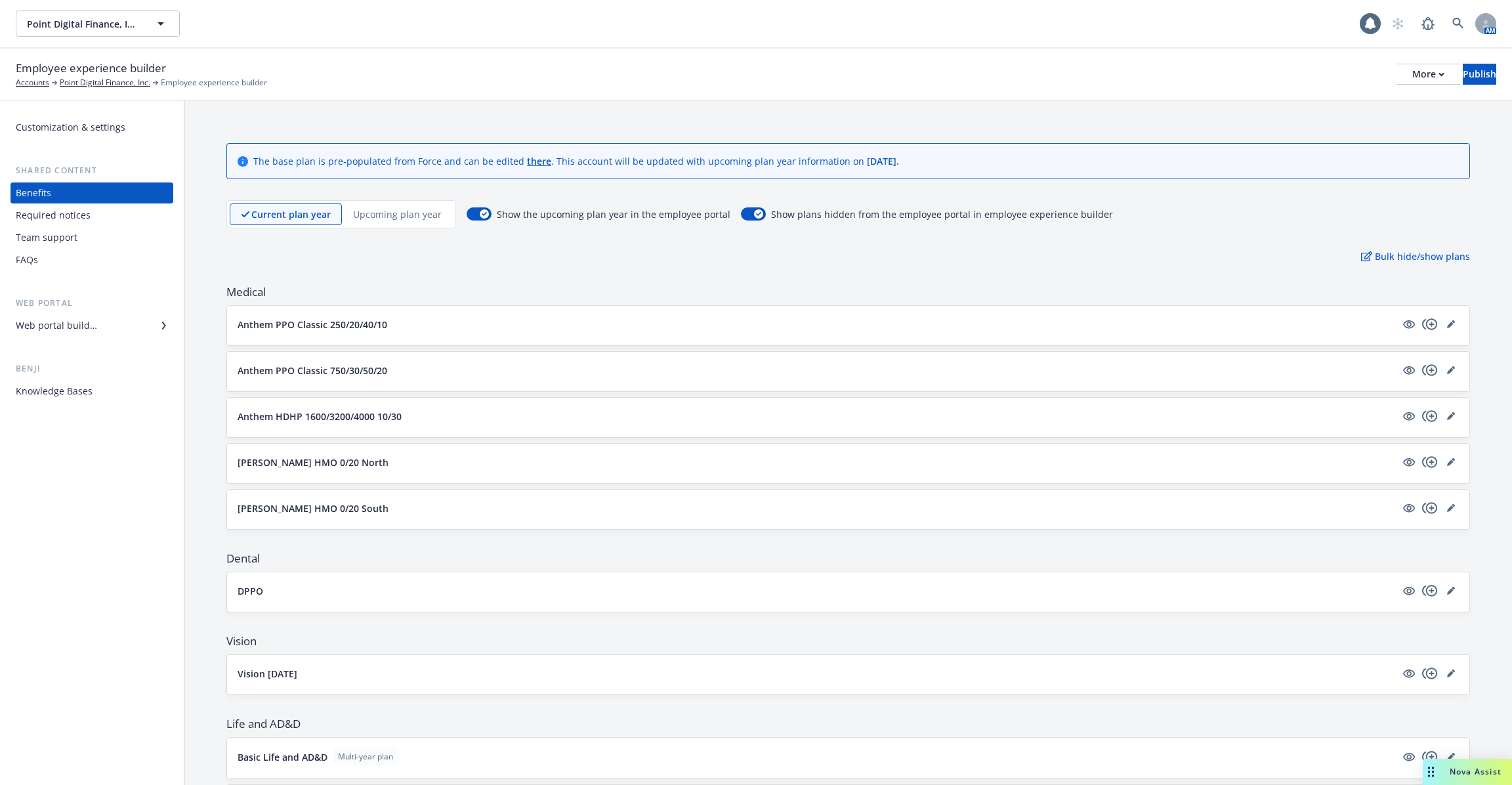
click at [84, 334] on div "Web portal builder" at bounding box center [57, 326] width 81 height 21
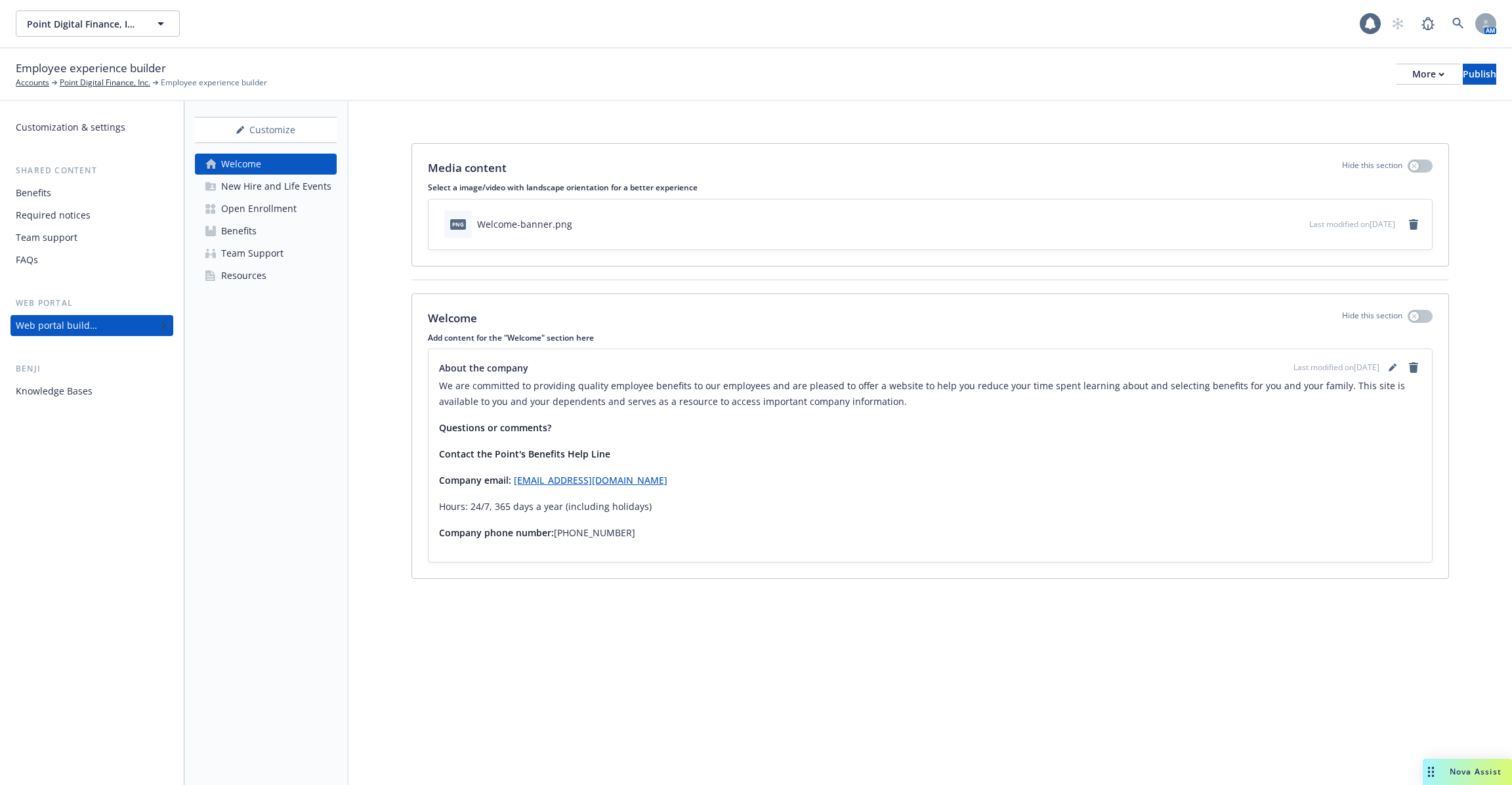
click at [260, 205] on div "Open Enrollment" at bounding box center [259, 209] width 76 height 21
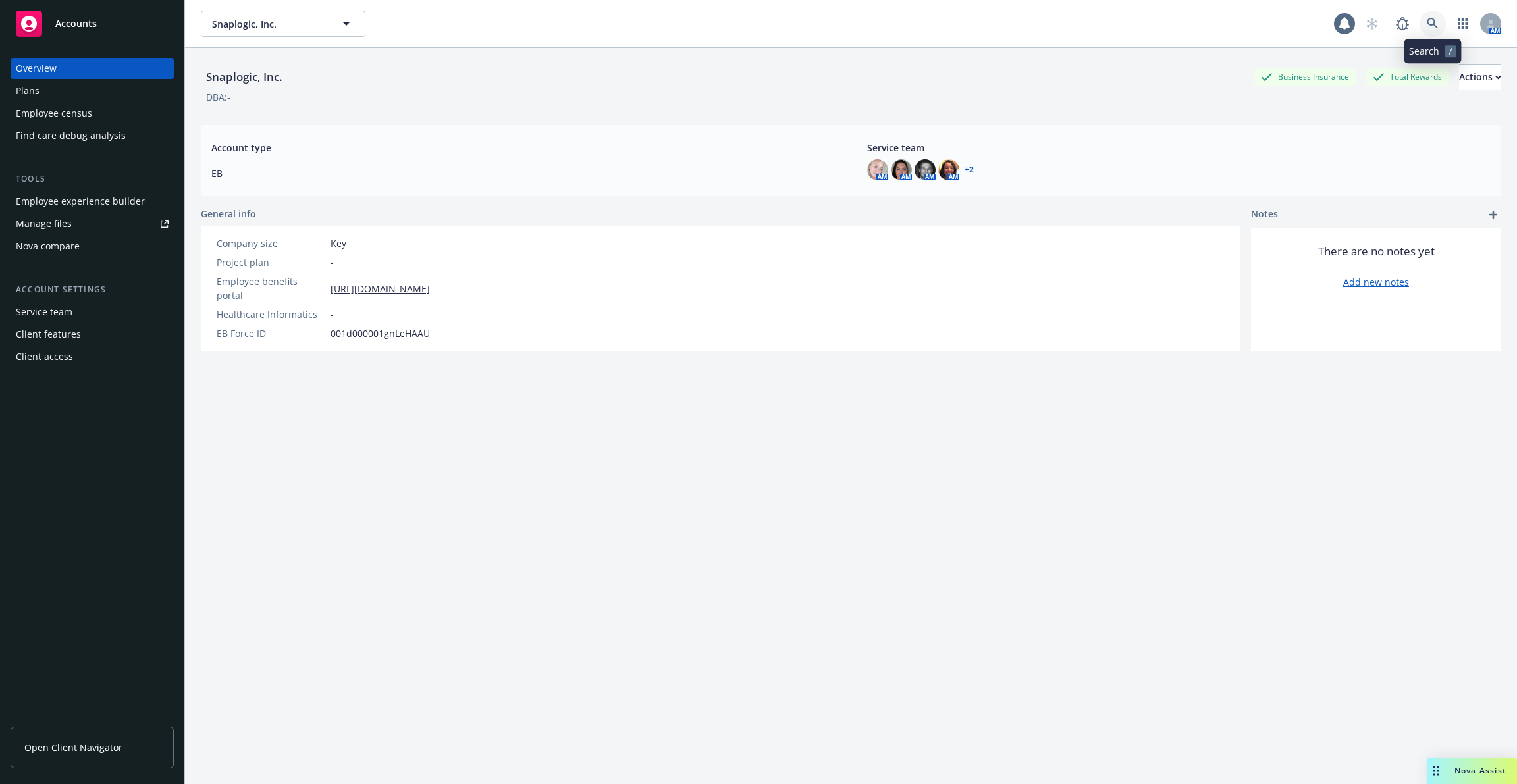
click at [1440, 22] on link at bounding box center [1432, 23] width 26 height 26
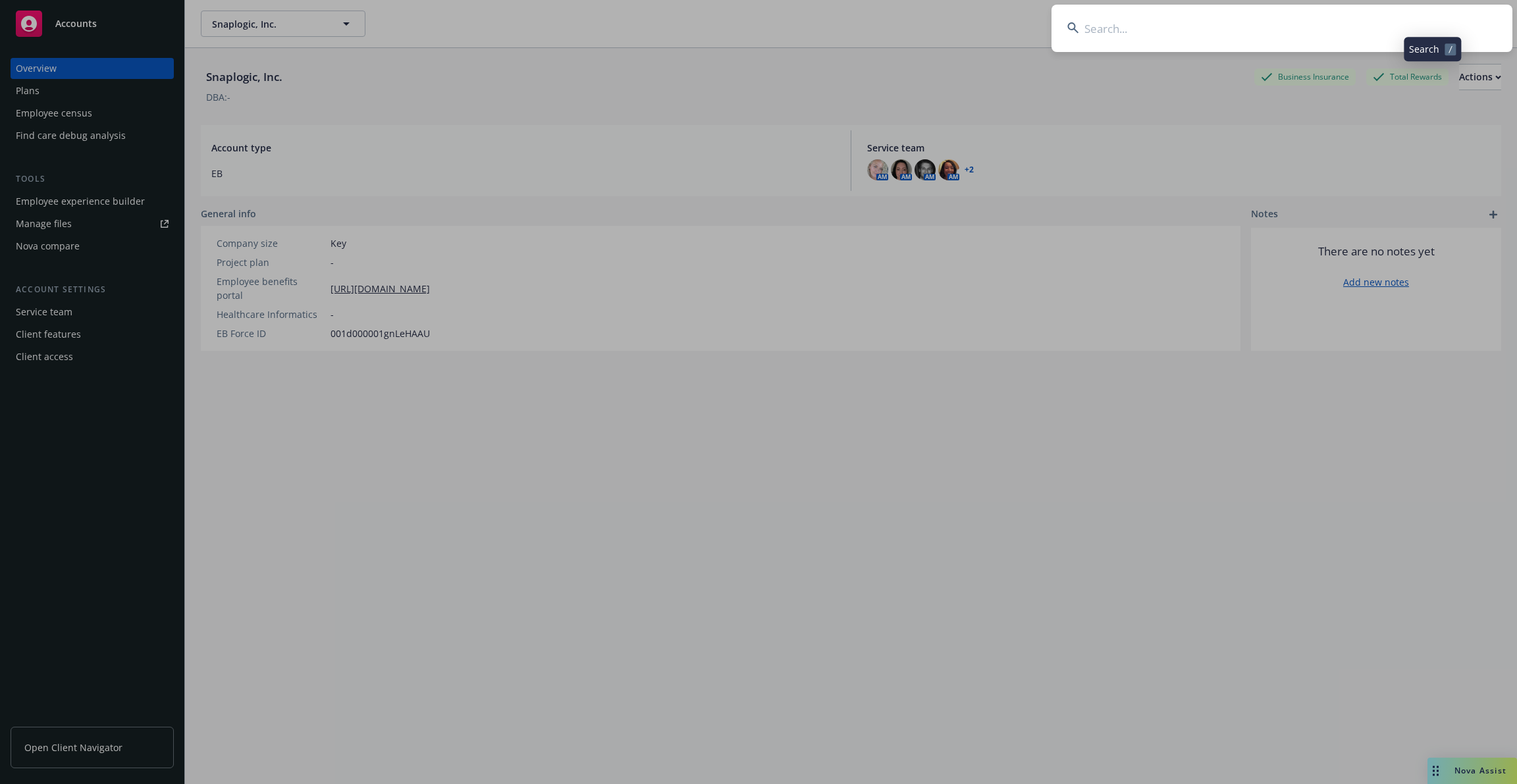
type input "b"
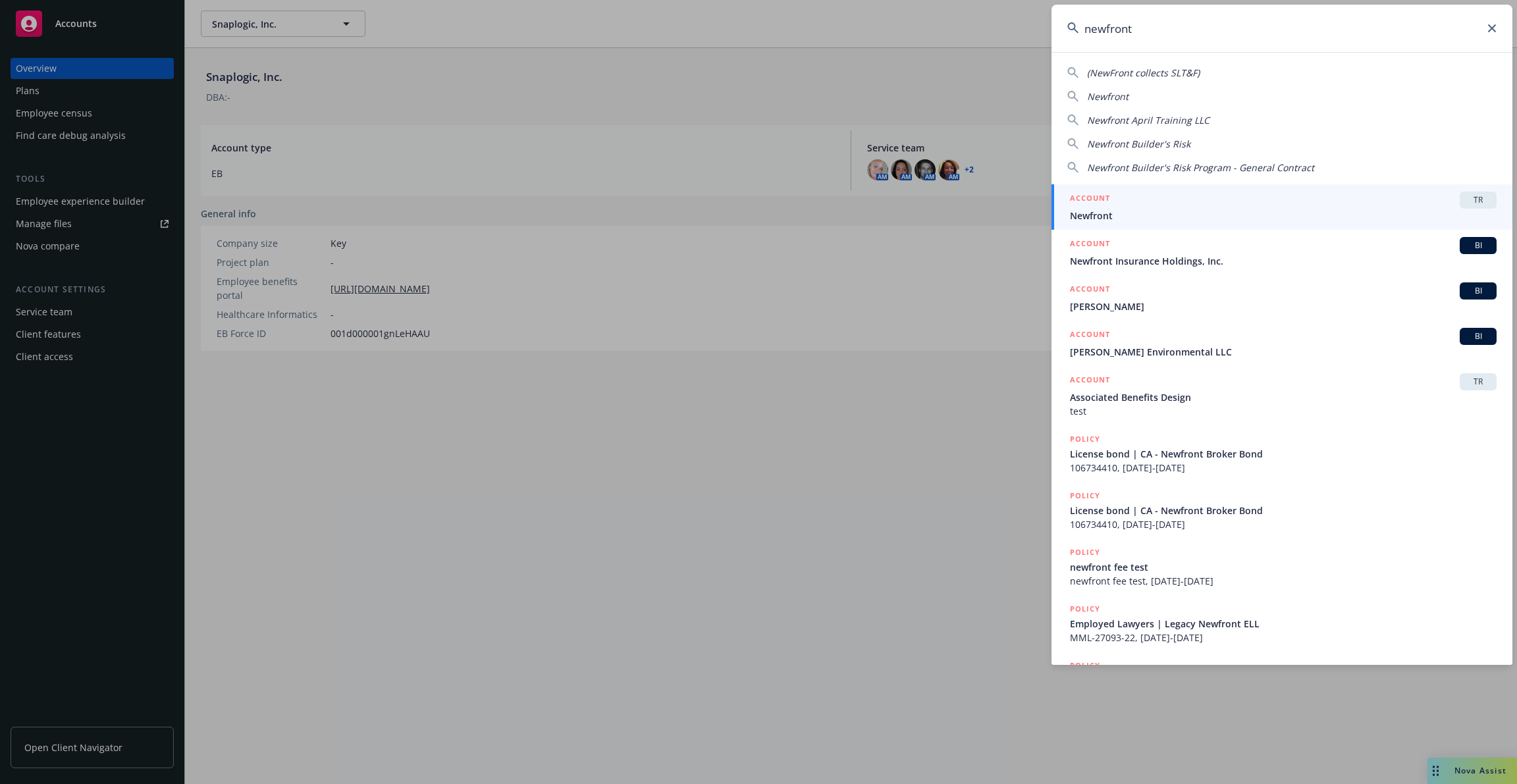
type input "newfront"
click at [1175, 205] on div "ACCOUNT TR" at bounding box center [1283, 200] width 426 height 17
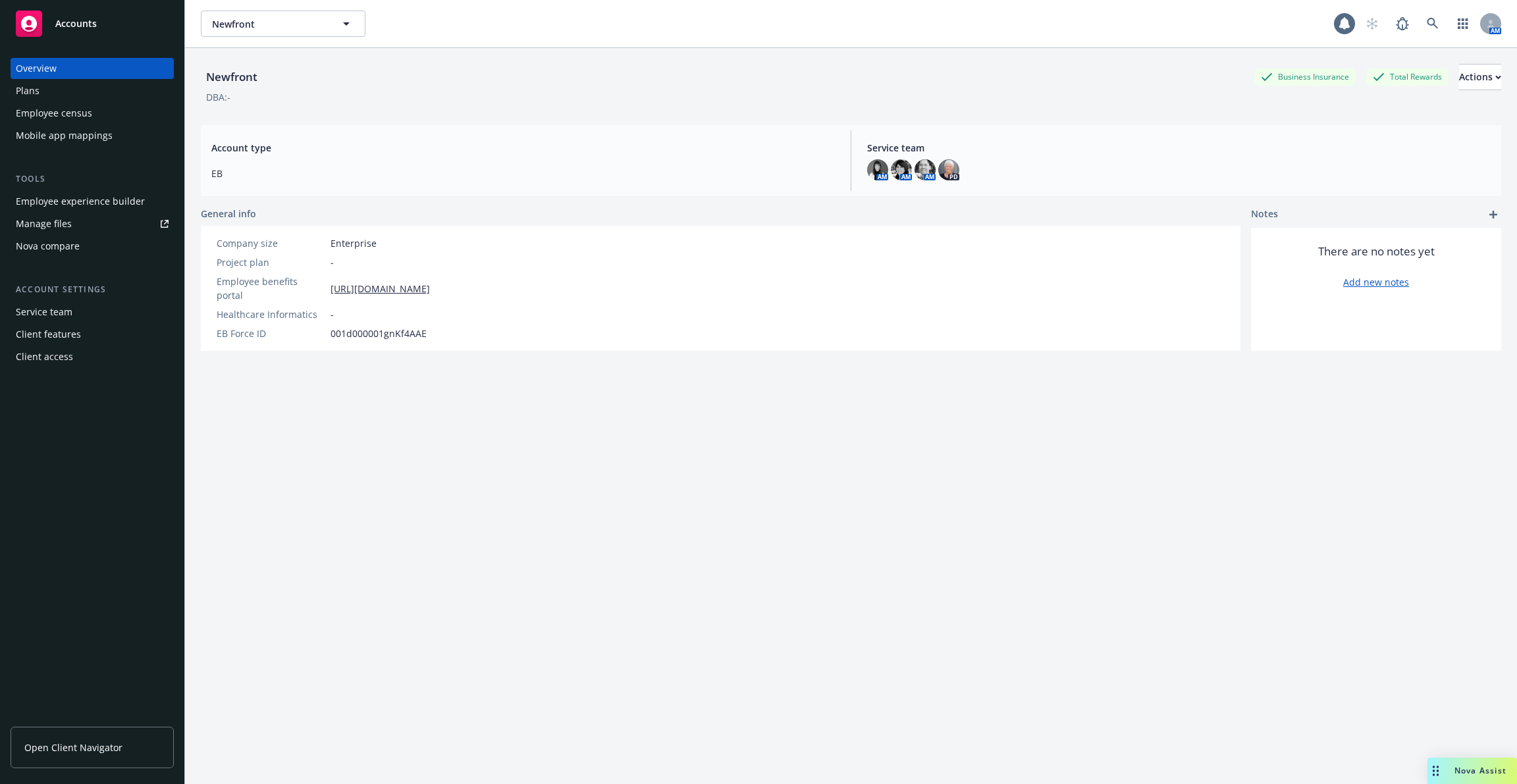
click at [86, 123] on div "Employee census" at bounding box center [54, 113] width 77 height 21
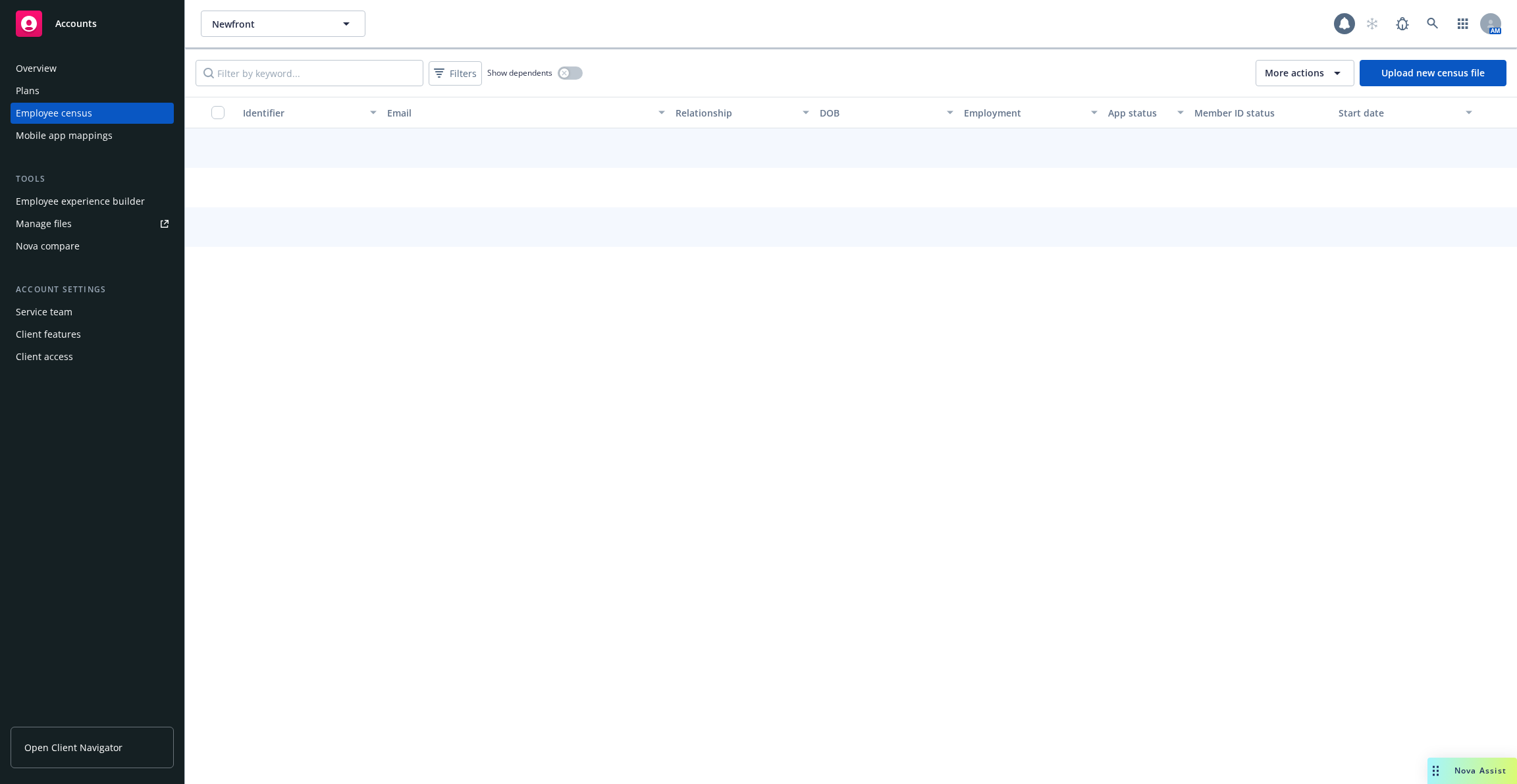
click at [86, 141] on div "Mobile app mappings" at bounding box center [64, 136] width 97 height 21
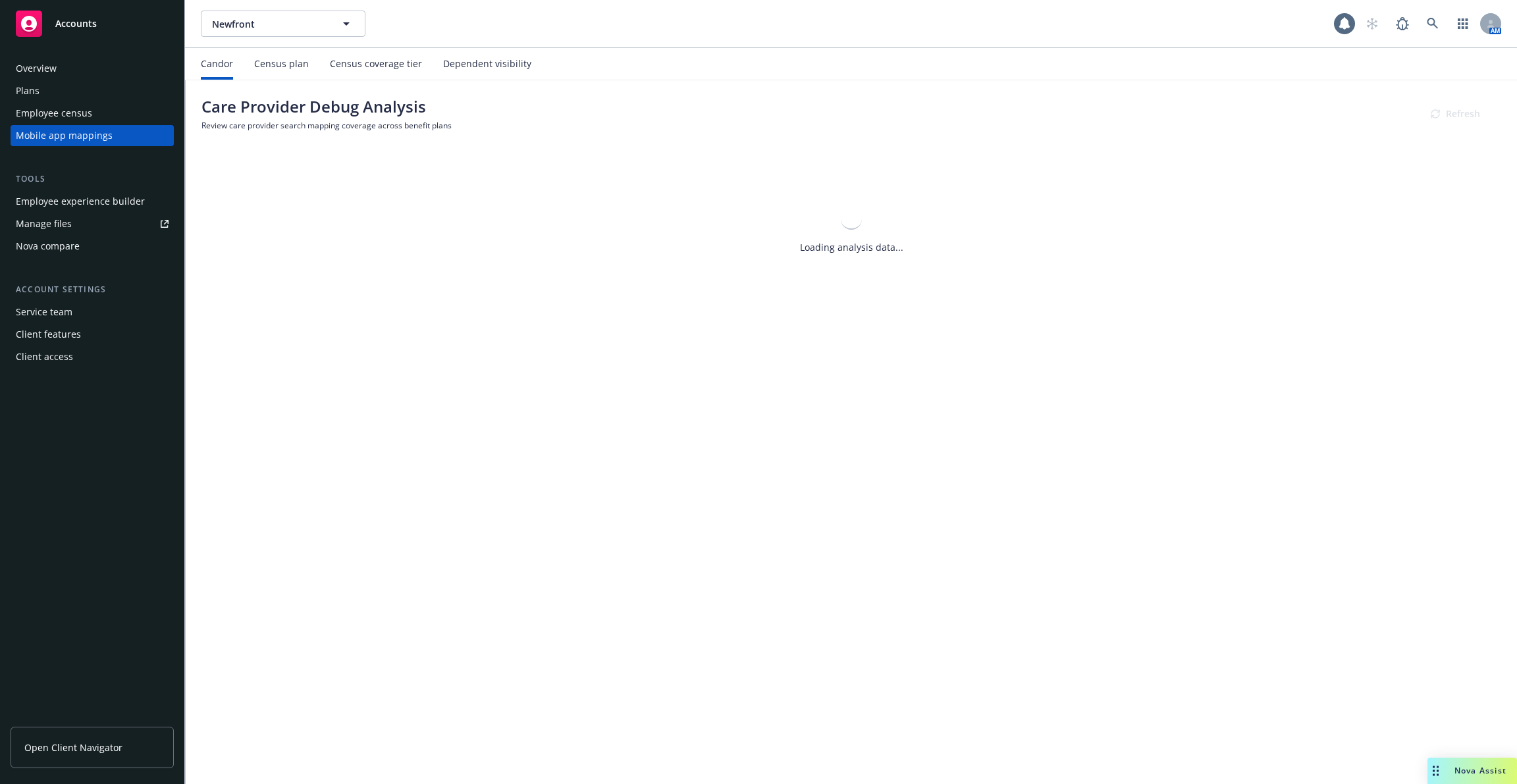
click at [345, 69] on div "Census coverage tier" at bounding box center [375, 64] width 92 height 32
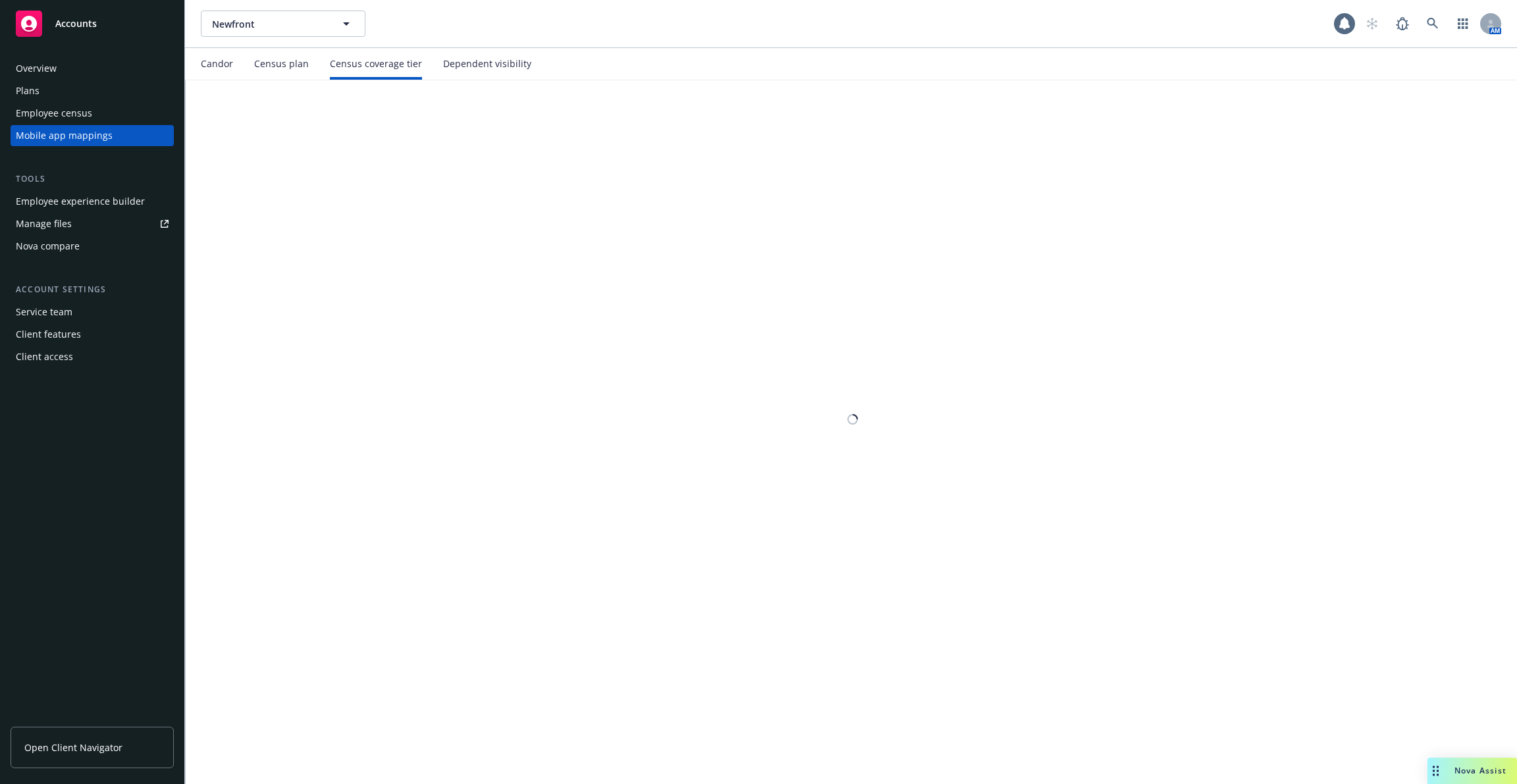
click at [233, 69] on div "Candor Census plan Census coverage tier Dependent visibility" at bounding box center [366, 64] width 331 height 32
click at [216, 66] on div "Candor" at bounding box center [217, 63] width 32 height 10
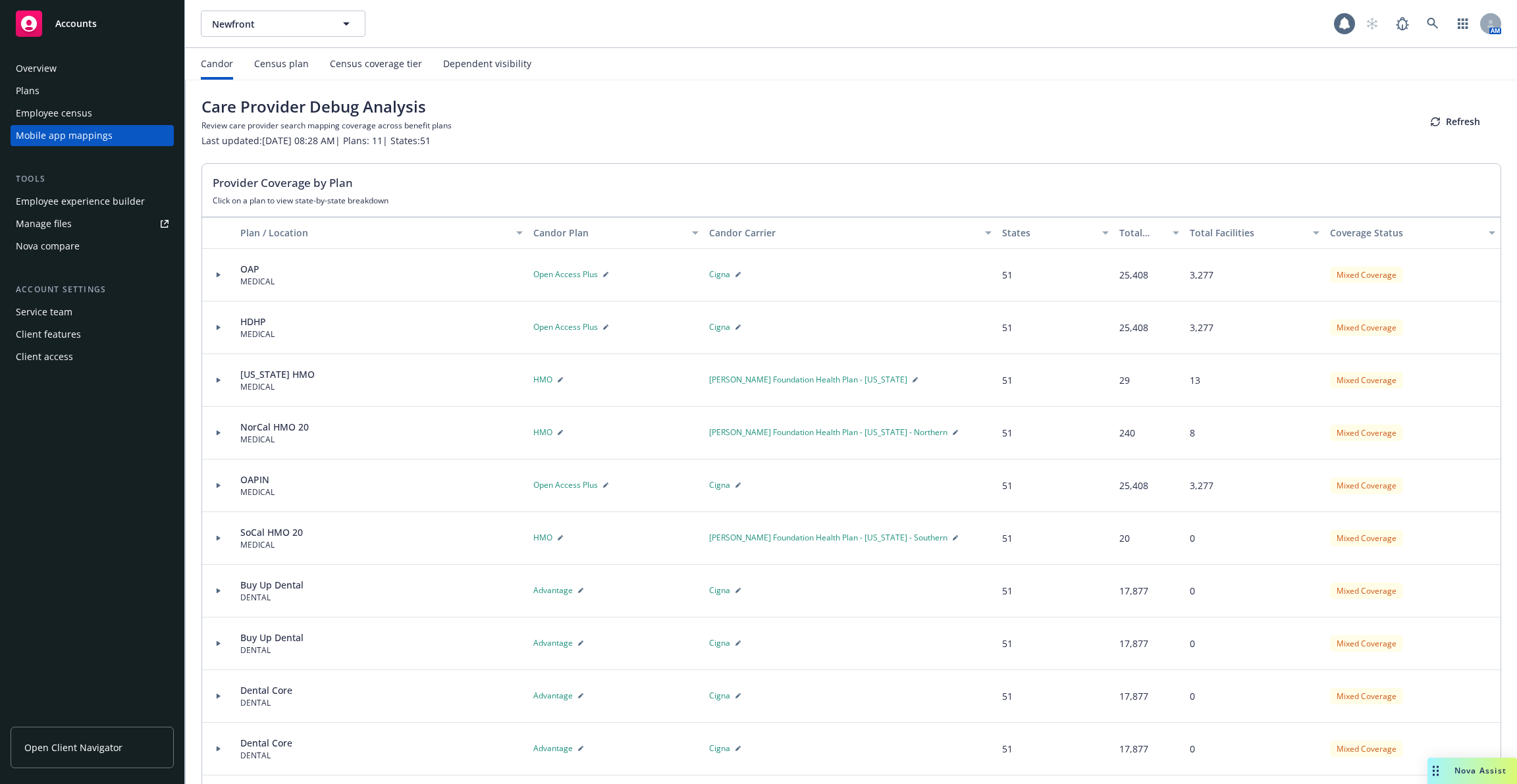
scroll to position [59, 0]
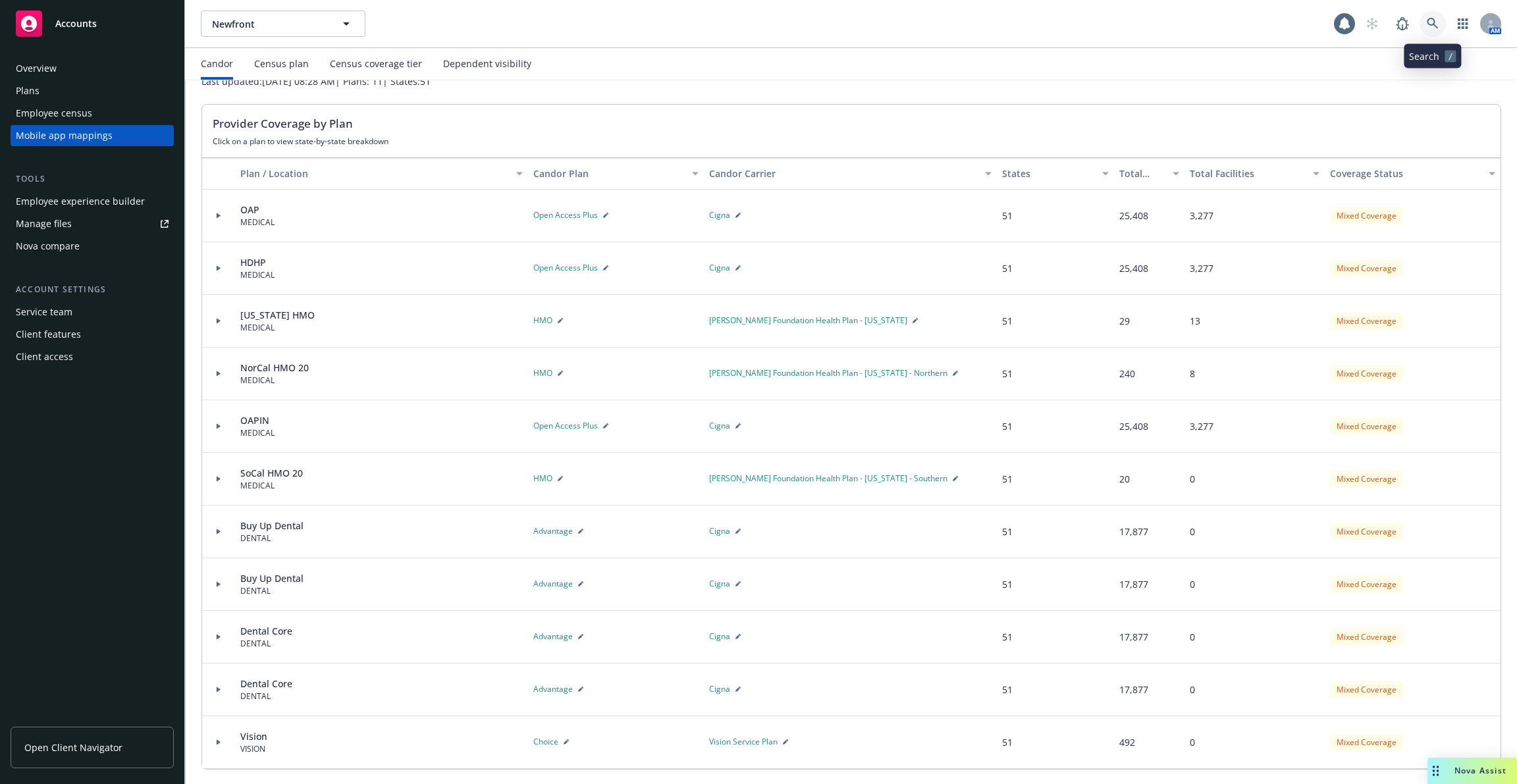
click at [1444, 24] on link at bounding box center [1432, 23] width 26 height 26
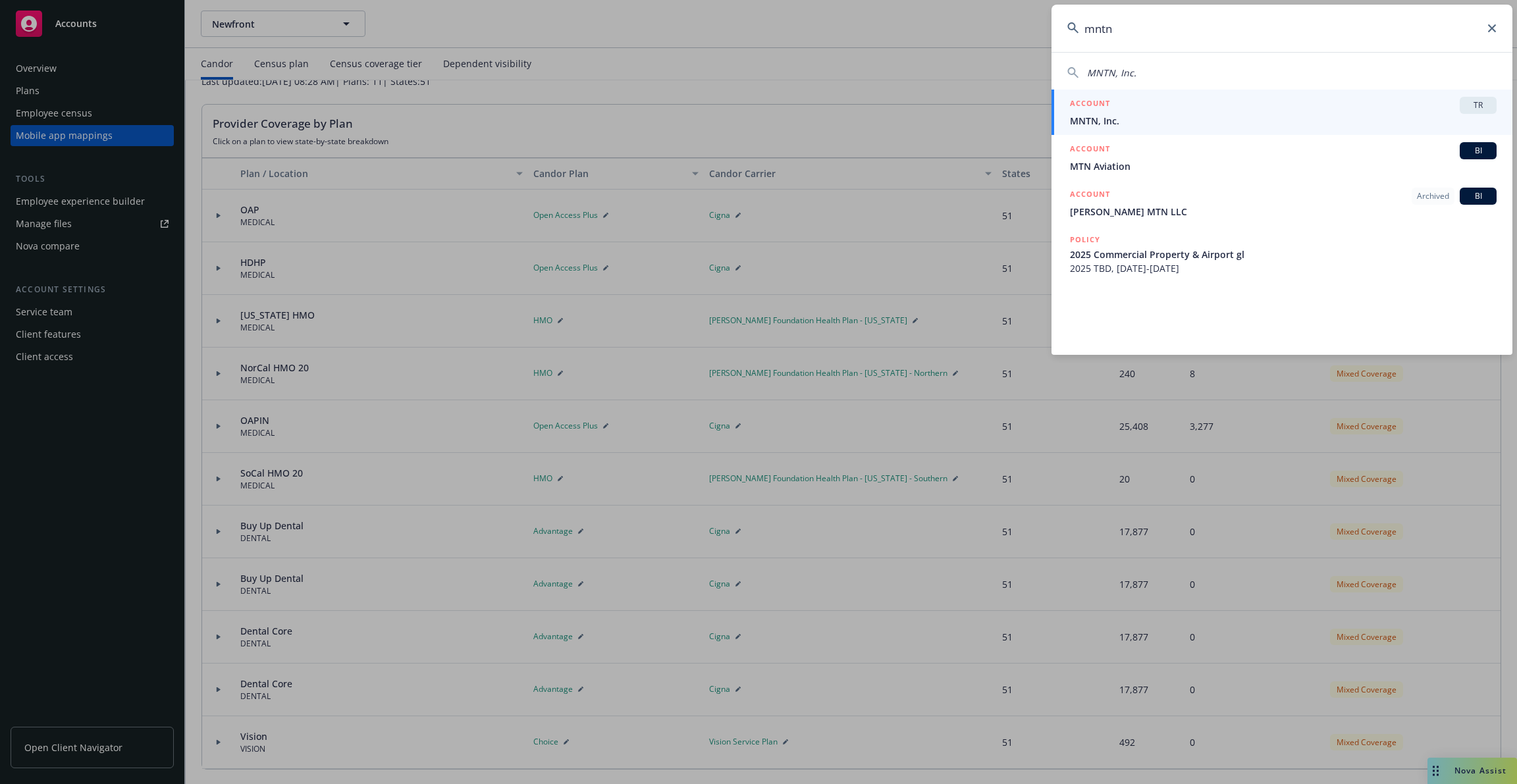
type input "mntn"
click at [1309, 102] on div "ACCOUNT TR" at bounding box center [1283, 105] width 426 height 17
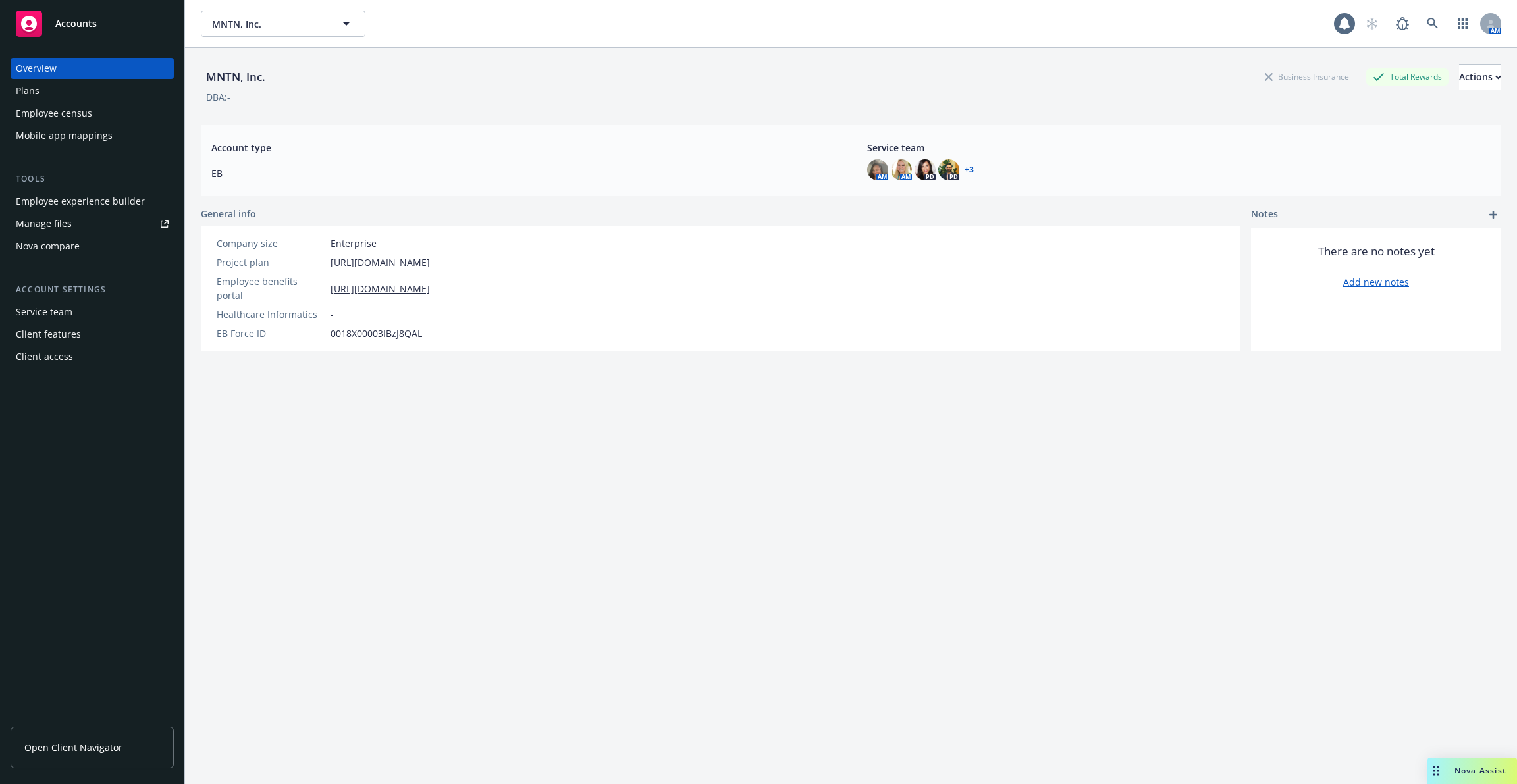
click at [89, 145] on div "Mobile app mappings" at bounding box center [64, 136] width 97 height 21
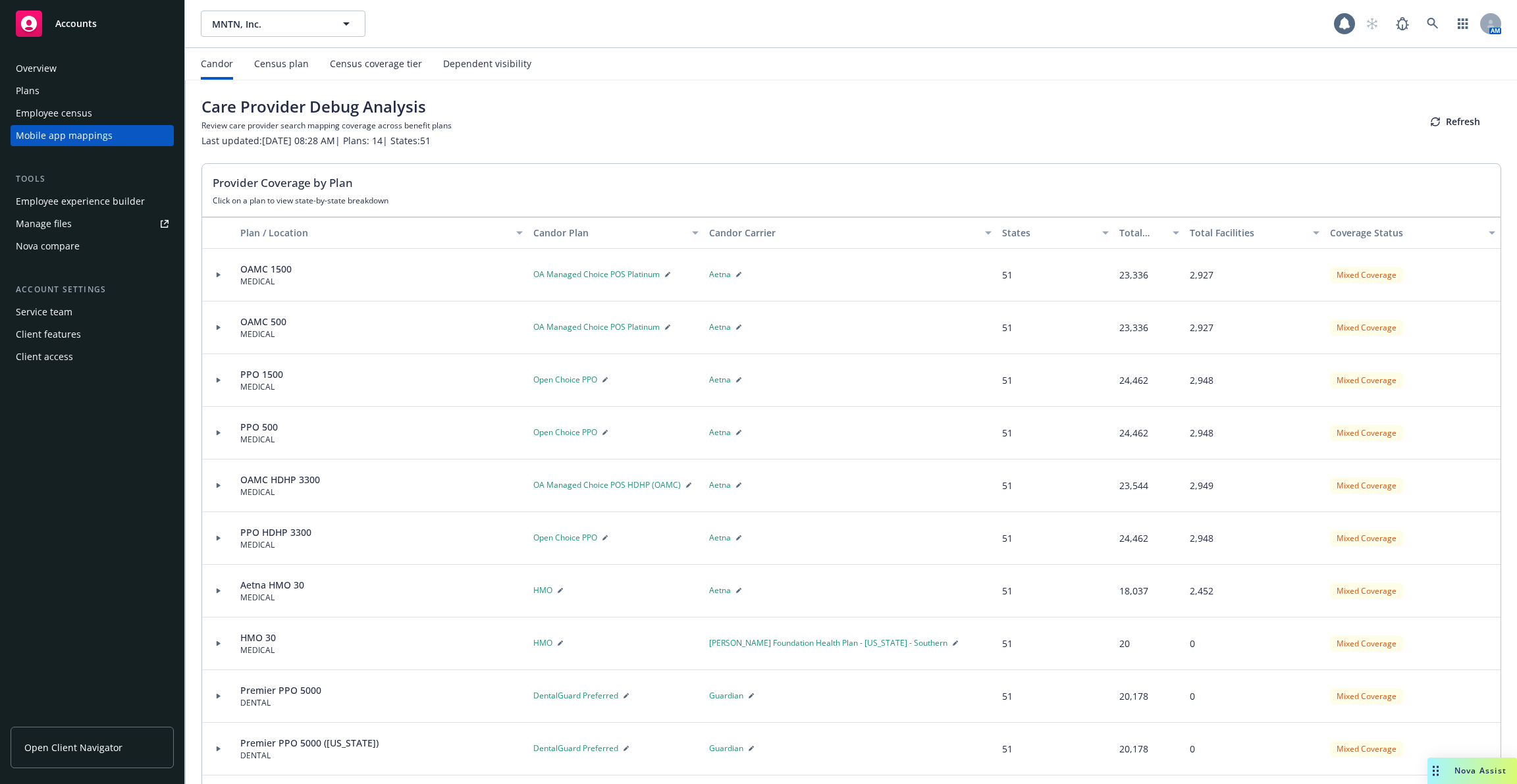
scroll to position [164, 0]
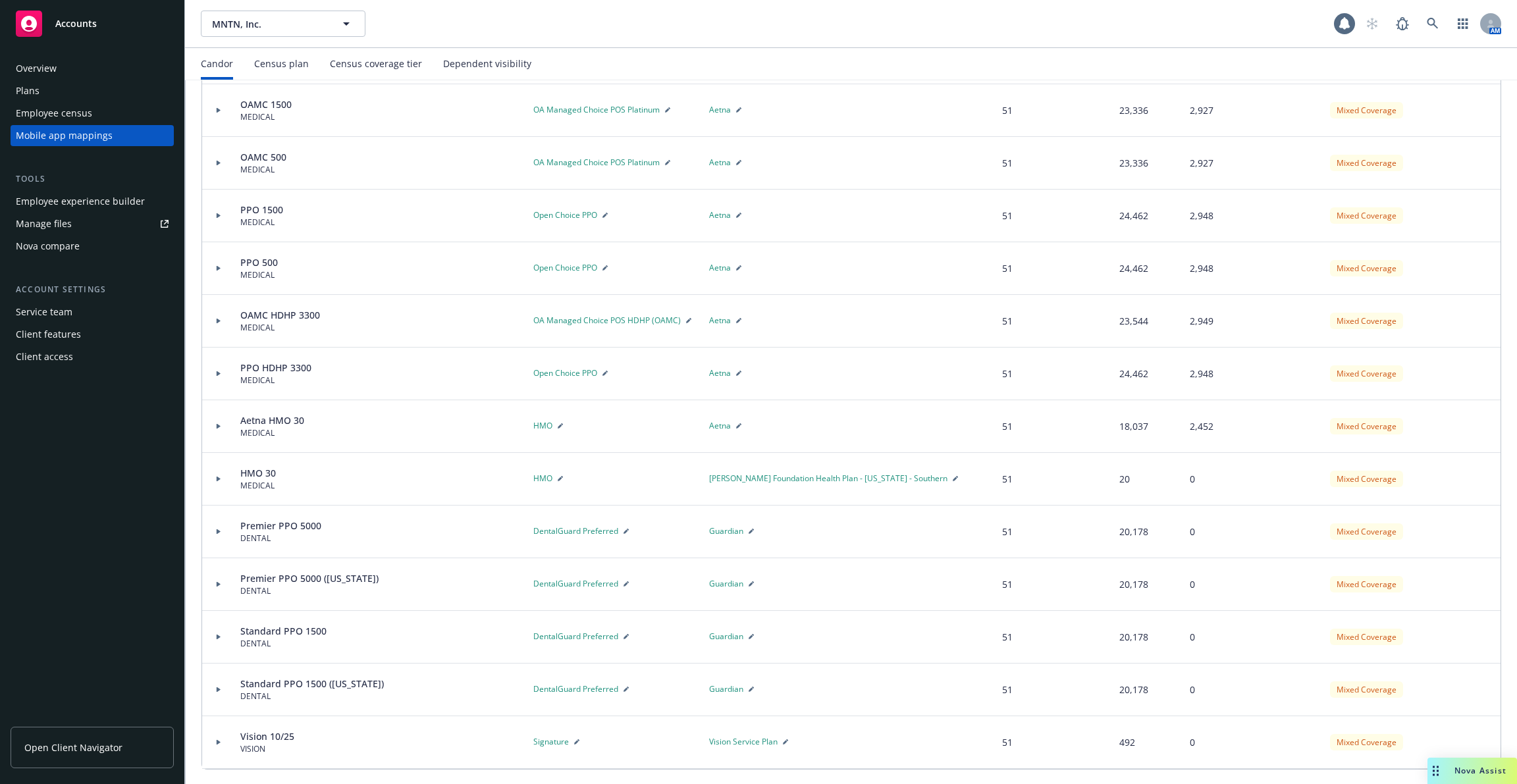
click at [214, 583] on div at bounding box center [219, 584] width 22 height 5
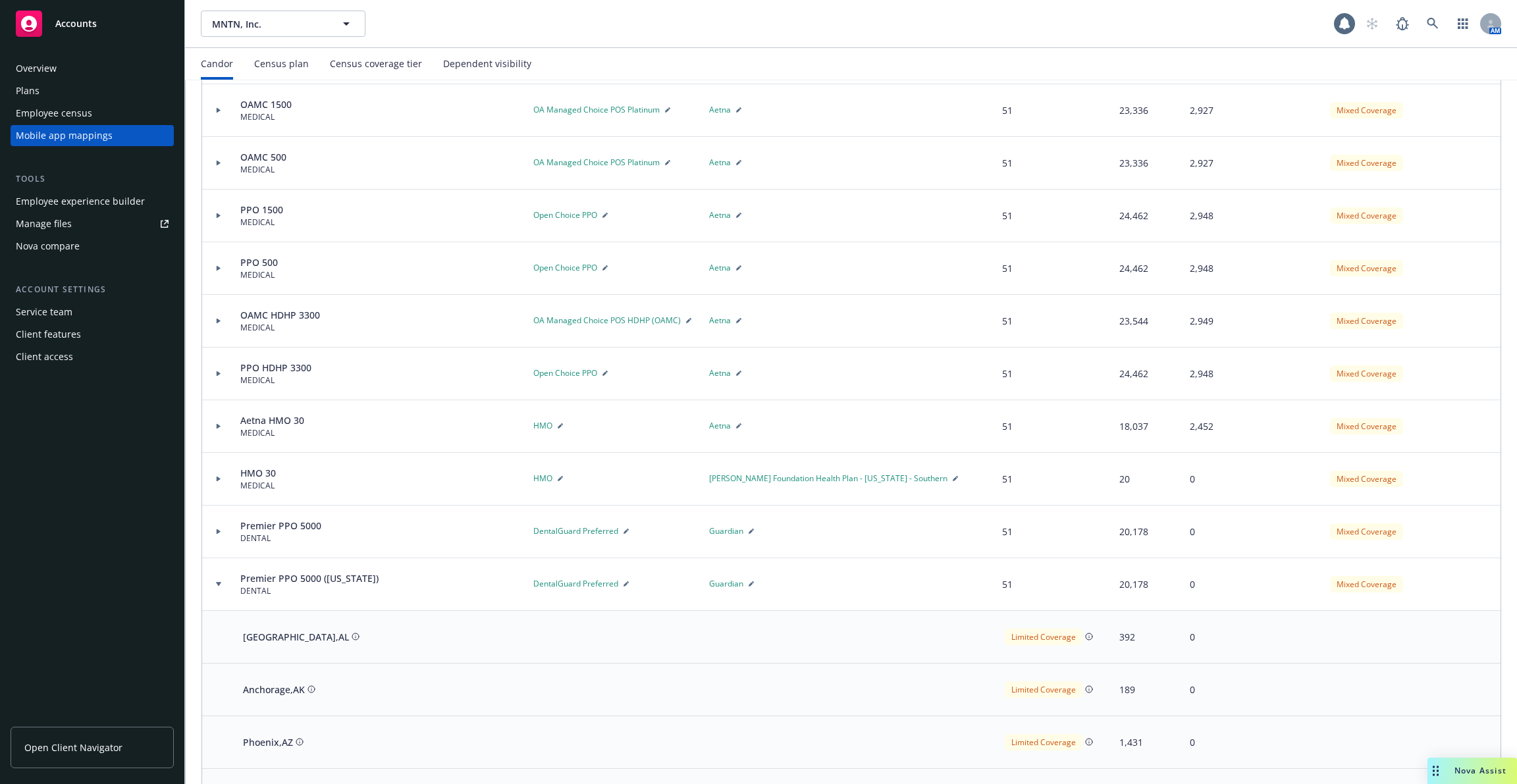
click at [214, 583] on div at bounding box center [219, 584] width 22 height 5
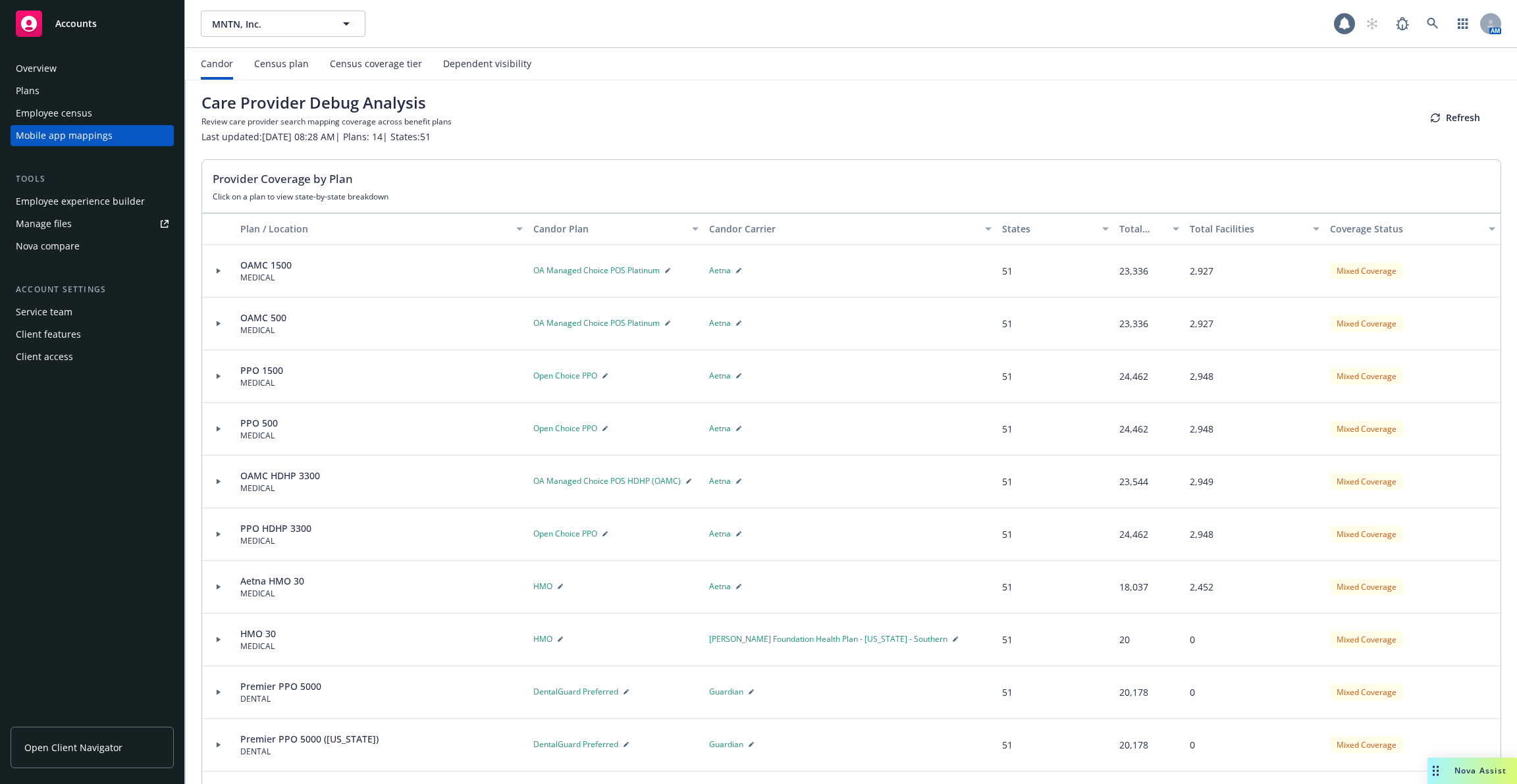
scroll to position [0, 0]
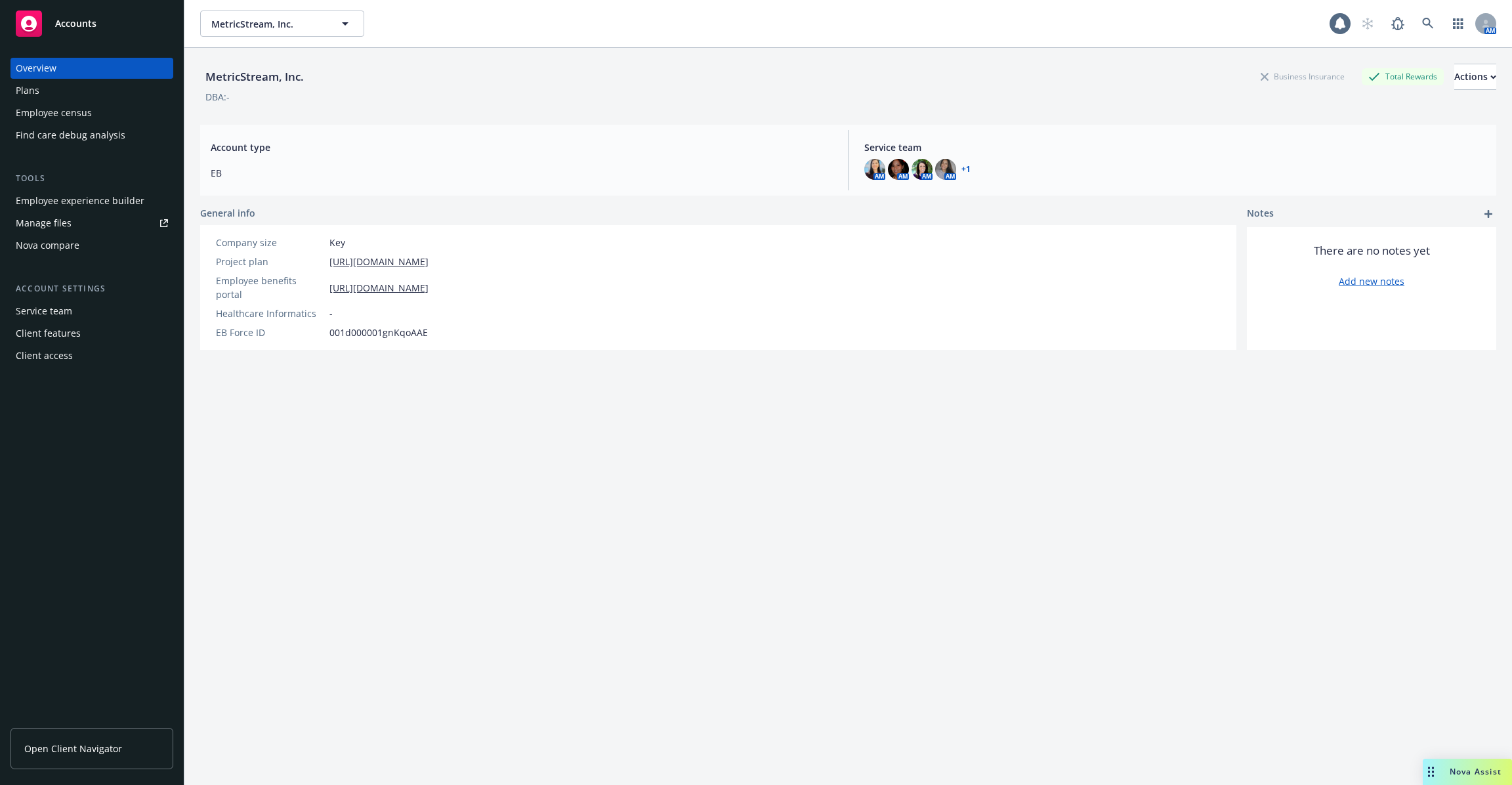
click at [92, 750] on span "Open Client Navigator" at bounding box center [73, 748] width 98 height 14
